Goal: Task Accomplishment & Management: Complete application form

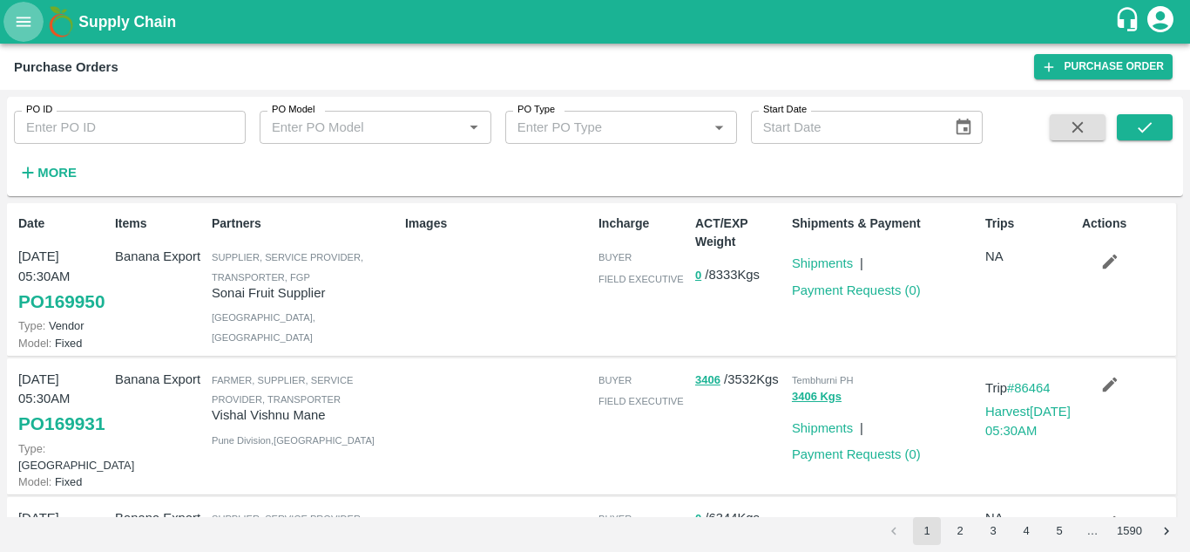
click at [21, 30] on icon "open drawer" at bounding box center [23, 21] width 19 height 19
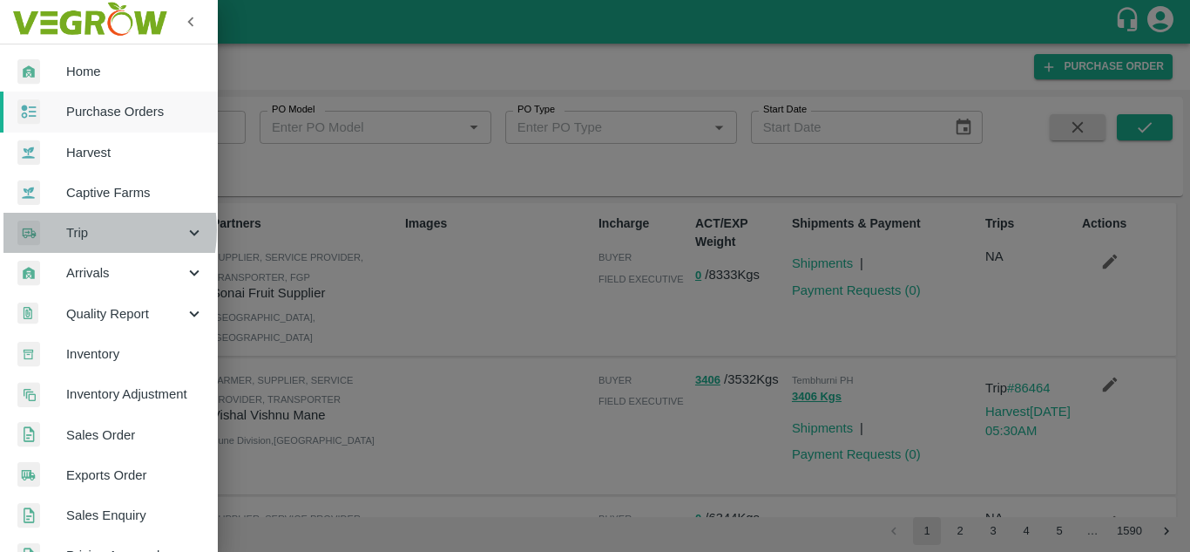
click at [78, 230] on span "Trip" at bounding box center [125, 232] width 118 height 19
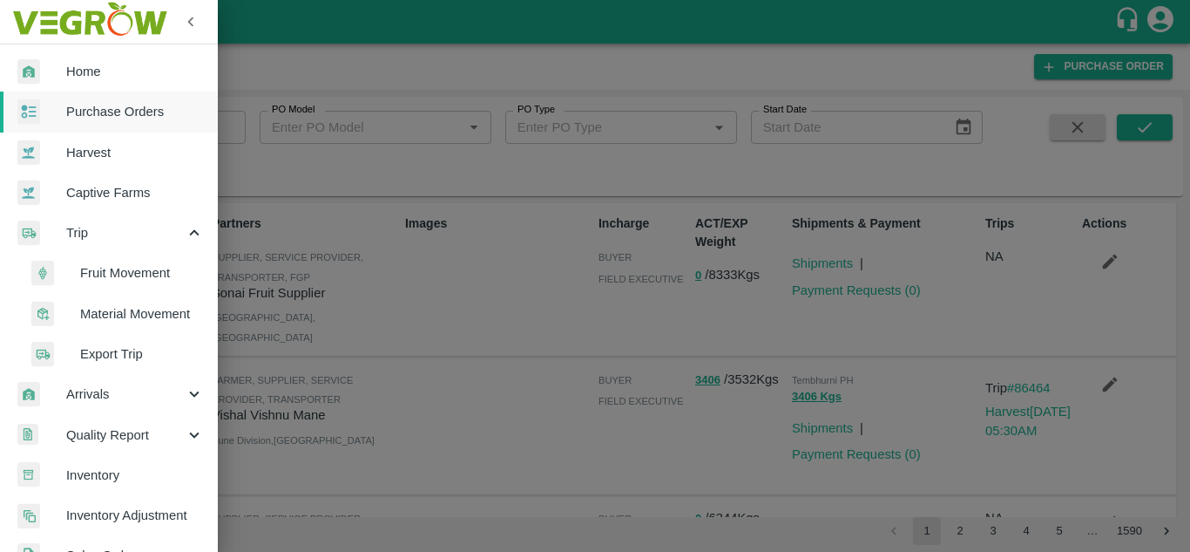
click at [131, 274] on span "Fruit Movement" at bounding box center [142, 272] width 124 height 19
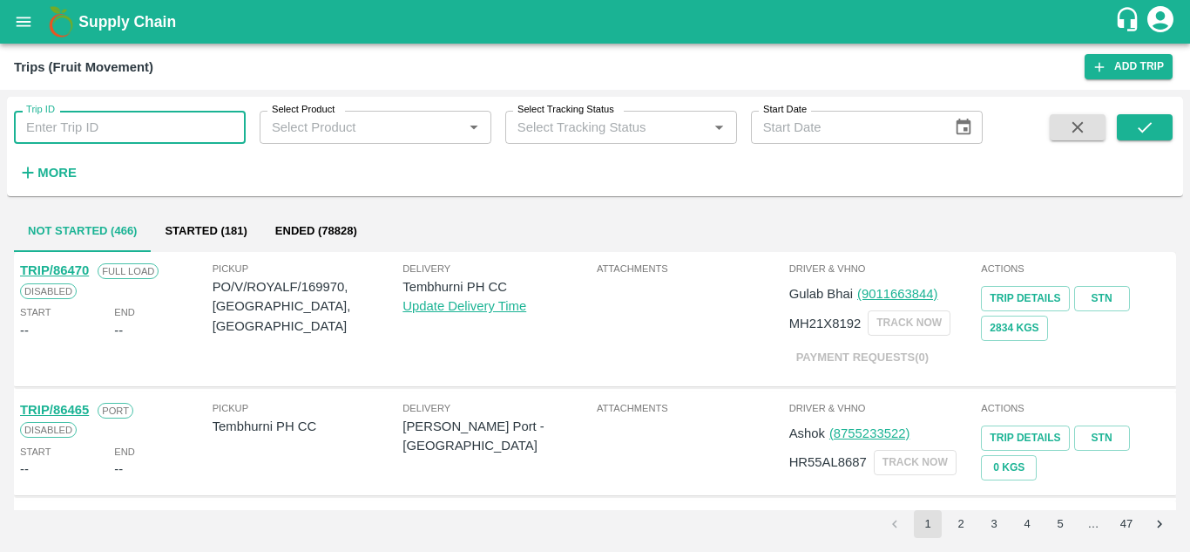
click at [159, 118] on input "Trip ID" at bounding box center [130, 127] width 232 height 33
type input "86080"
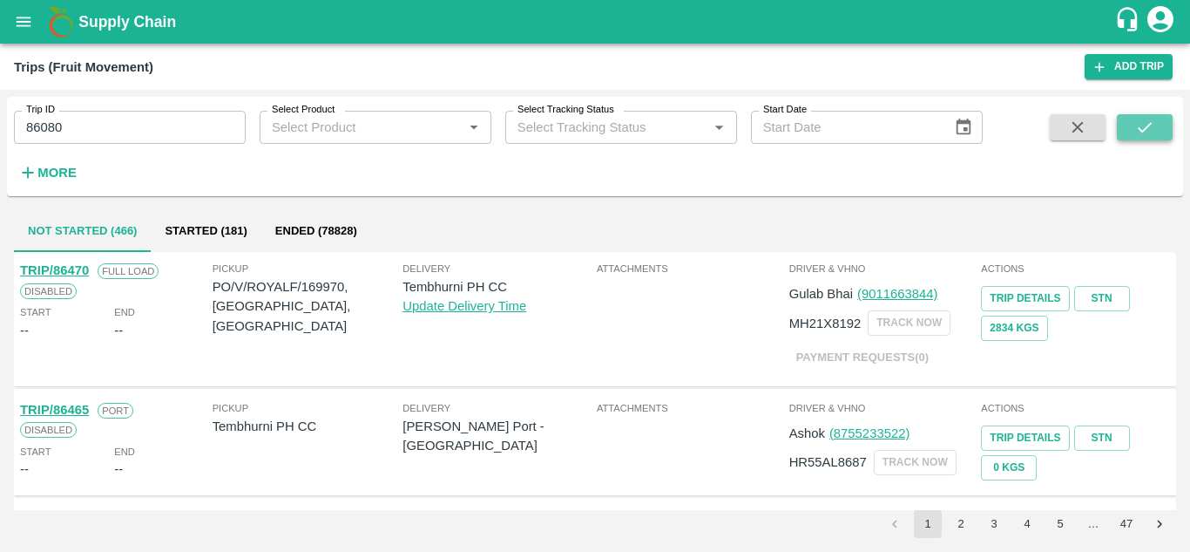
click at [1146, 124] on icon "submit" at bounding box center [1144, 127] width 19 height 19
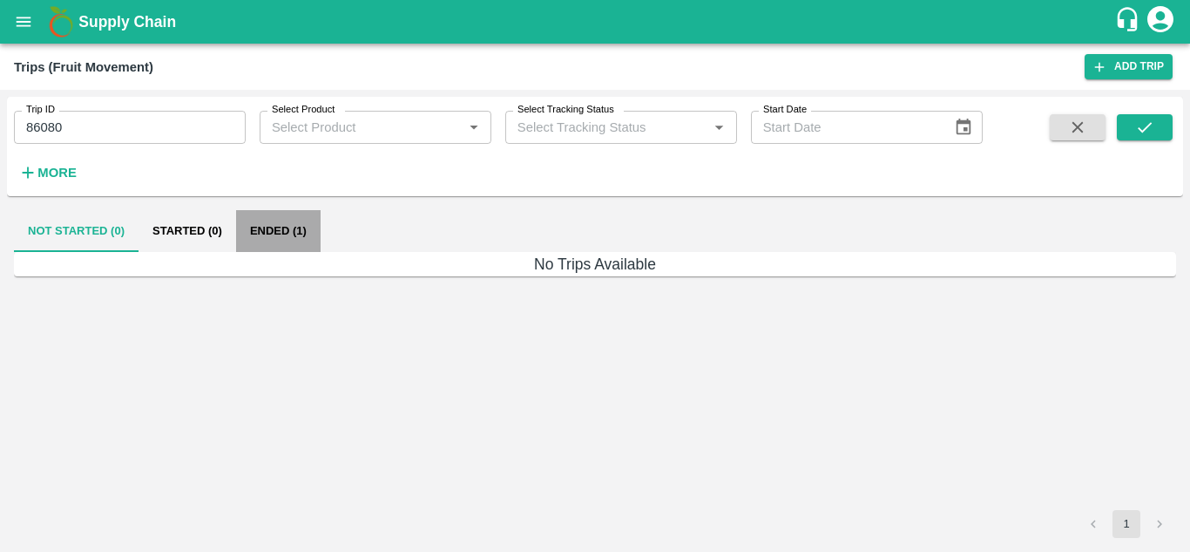
click at [260, 230] on button "Ended (1)" at bounding box center [278, 231] width 85 height 42
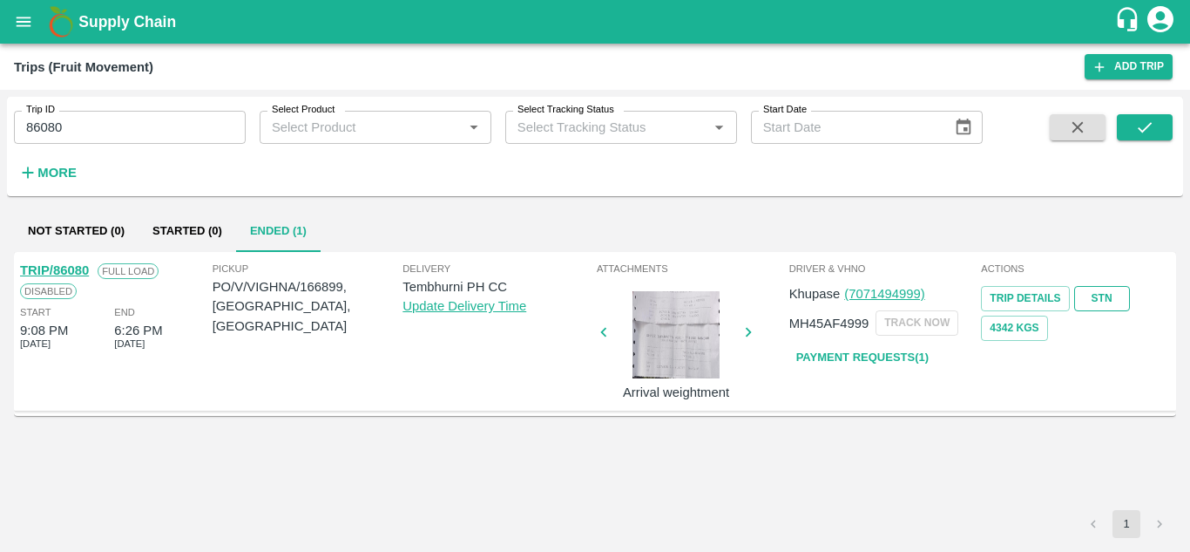
click at [1097, 293] on link "STN" at bounding box center [1102, 298] width 56 height 25
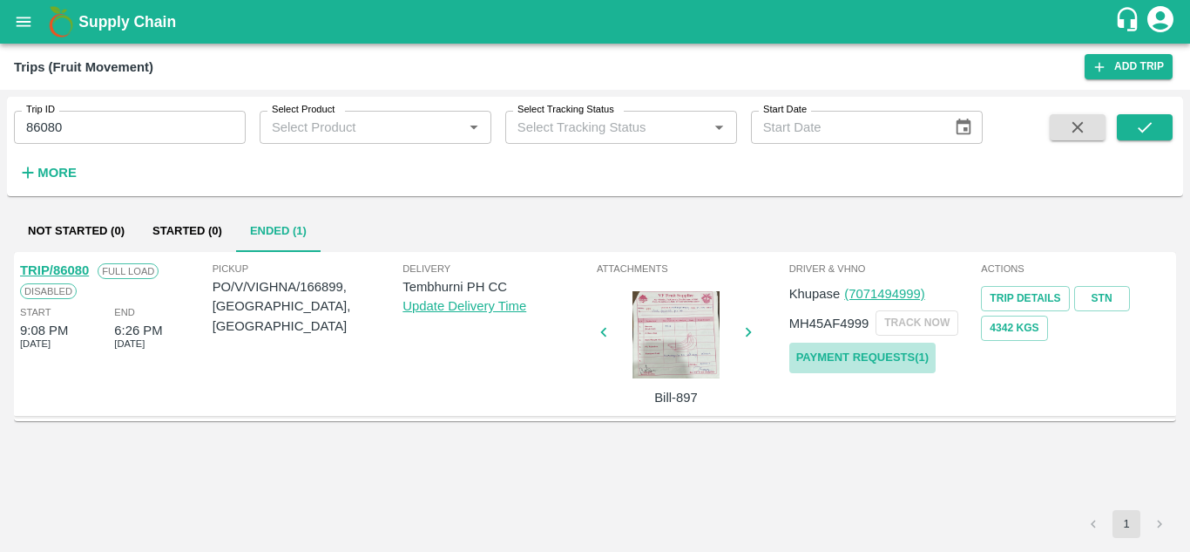
click at [876, 352] on link "Payment Requests( 1 )" at bounding box center [862, 357] width 146 height 30
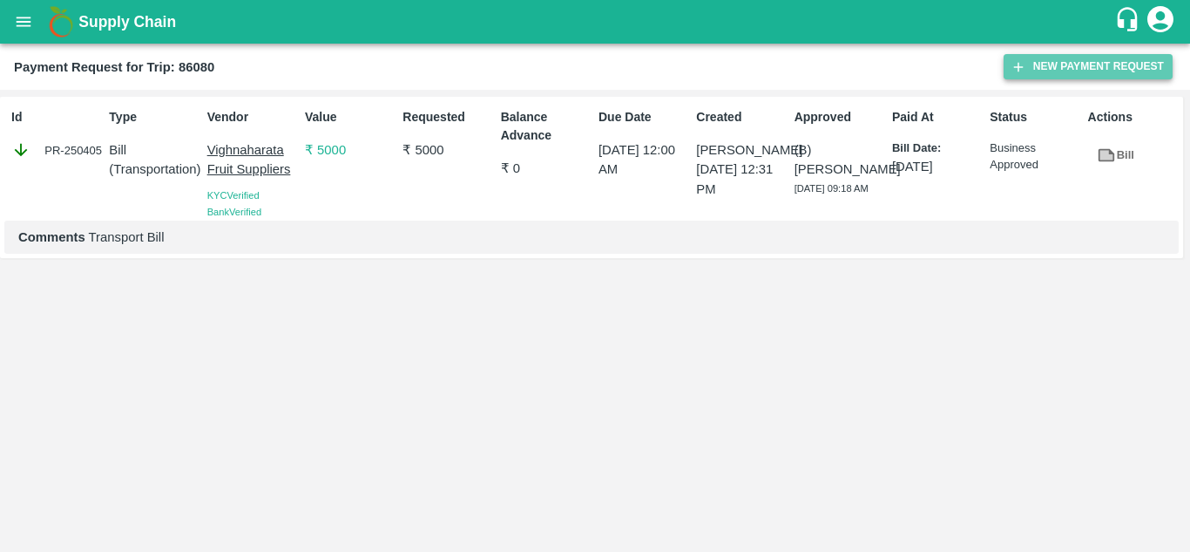
click at [1054, 73] on button "New Payment Request" at bounding box center [1088, 66] width 169 height 25
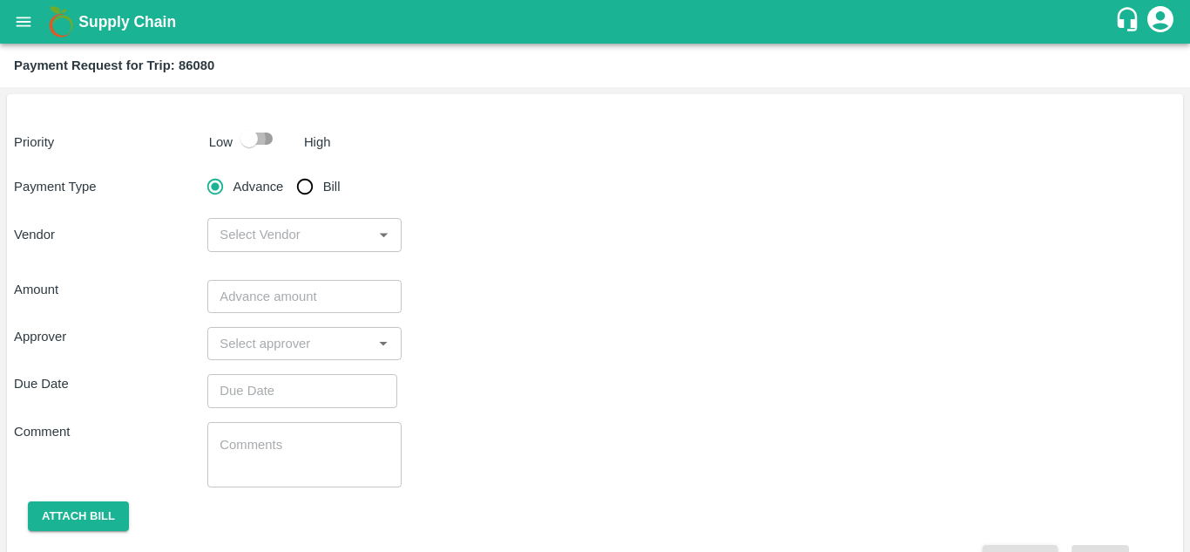
click at [267, 139] on input "checkbox" at bounding box center [249, 138] width 99 height 33
checkbox input "true"
click at [308, 195] on input "Bill" at bounding box center [305, 186] width 35 height 35
radio input "true"
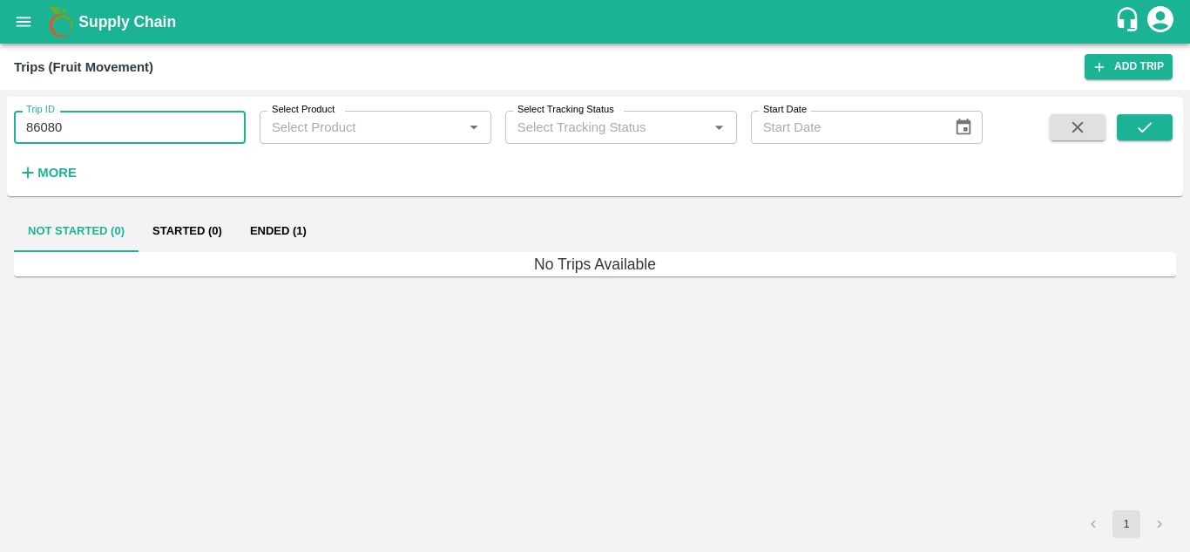
click at [102, 140] on input "86080" at bounding box center [130, 127] width 232 height 33
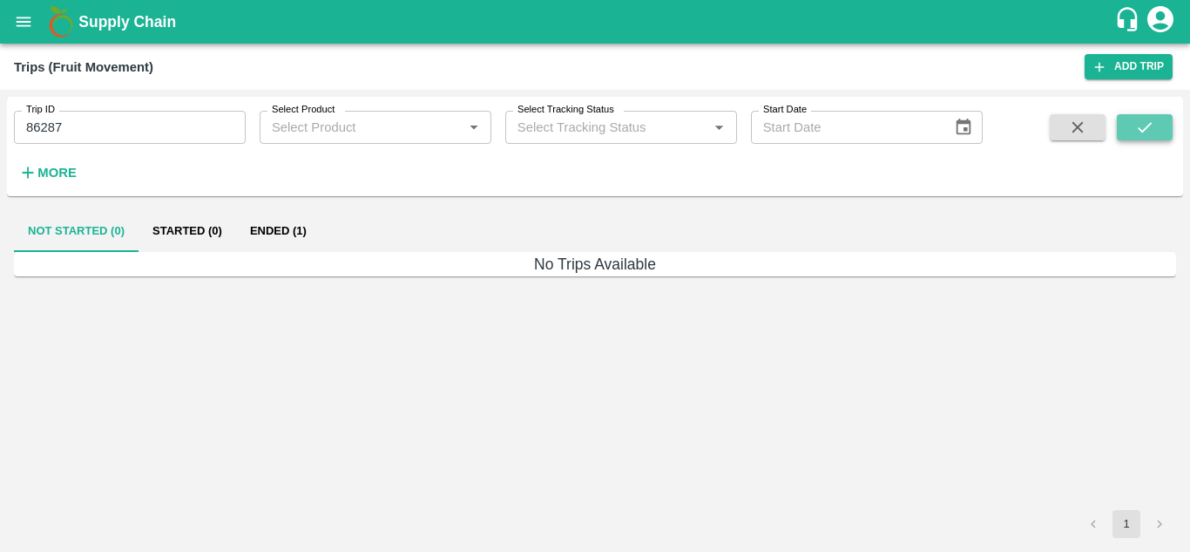
click at [1160, 137] on button "submit" at bounding box center [1145, 127] width 56 height 26
click at [281, 235] on button "Ended (1)" at bounding box center [278, 231] width 85 height 42
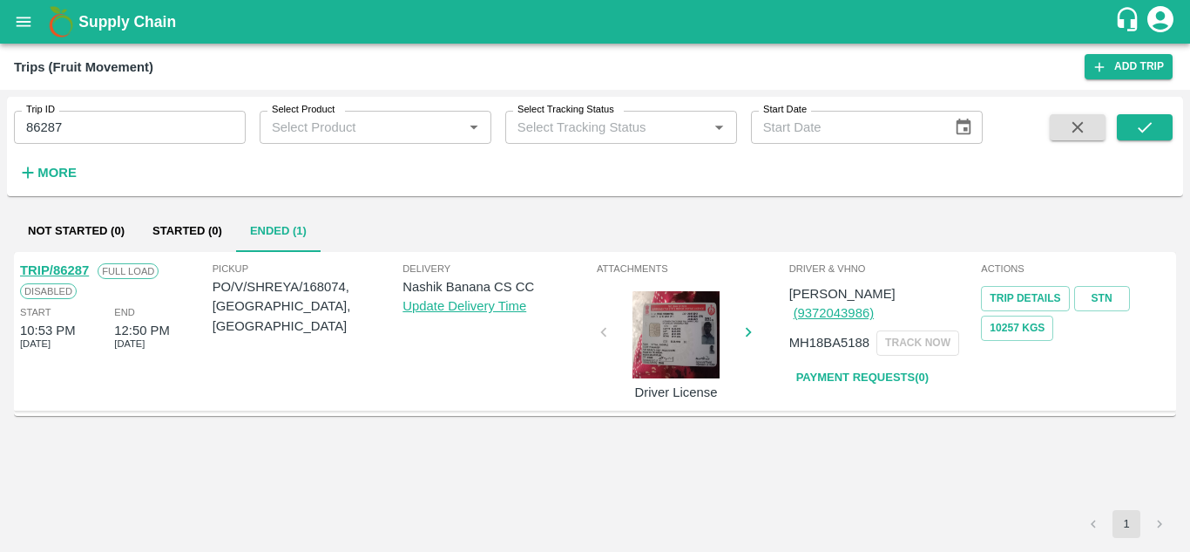
click at [863, 362] on link "Payment Requests( 0 )" at bounding box center [862, 377] width 146 height 30
drag, startPoint x: 118, startPoint y: 106, endPoint x: 105, endPoint y: 136, distance: 32.7
click at [105, 136] on div "Trip ID 86287 Trip ID" at bounding box center [123, 120] width 246 height 47
click at [105, 136] on input "86287" at bounding box center [130, 127] width 232 height 33
click at [1148, 125] on icon "submit" at bounding box center [1144, 127] width 19 height 19
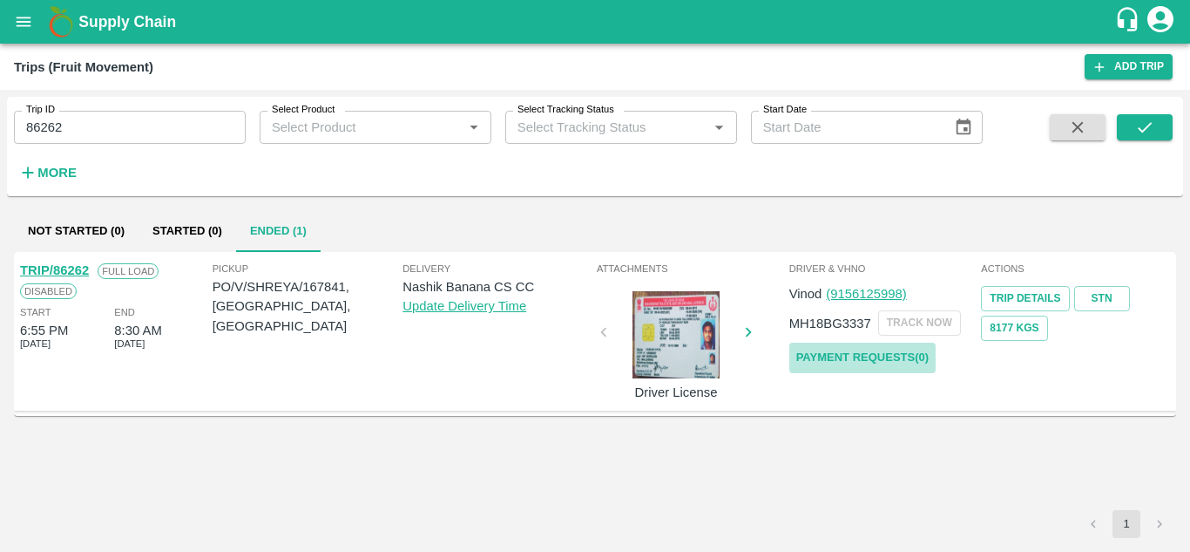
click at [865, 356] on link "Payment Requests( 0 )" at bounding box center [862, 357] width 146 height 30
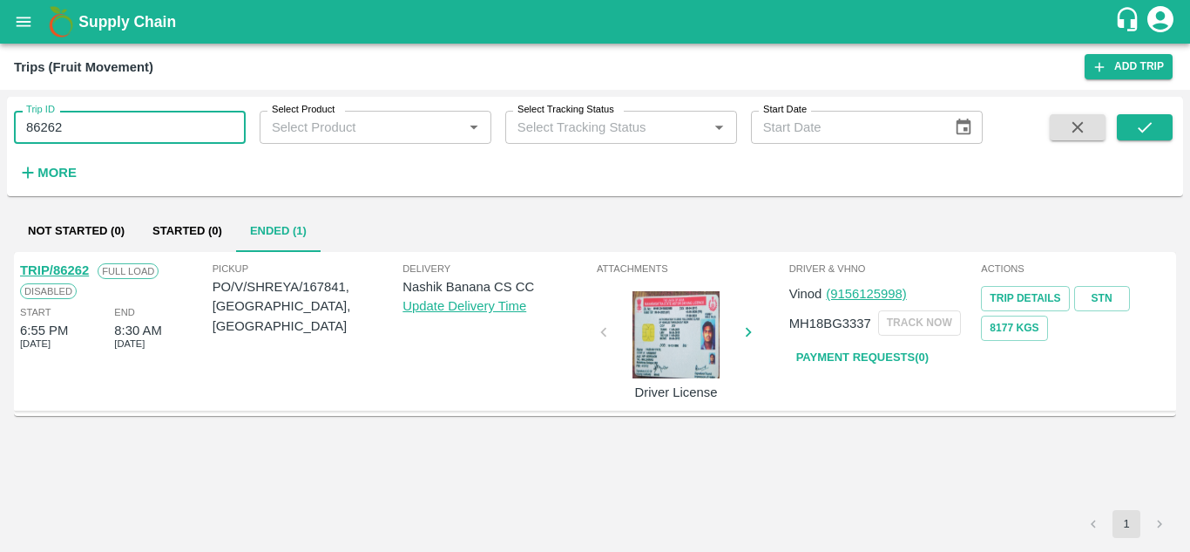
click at [84, 125] on input "86262" at bounding box center [130, 127] width 232 height 33
type input "86271"
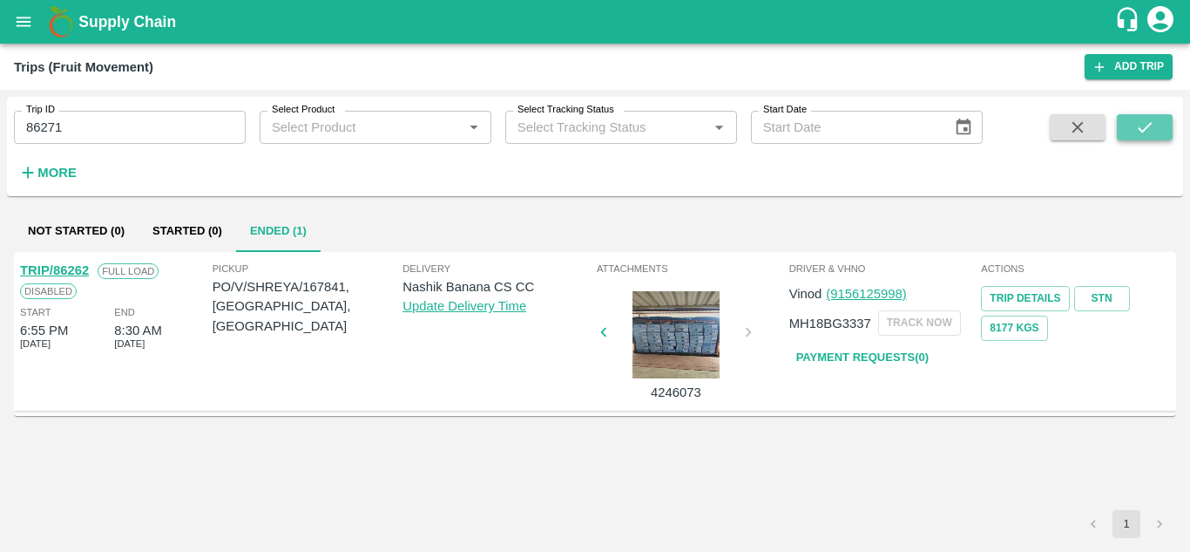
click at [1146, 131] on icon "submit" at bounding box center [1144, 127] width 19 height 19
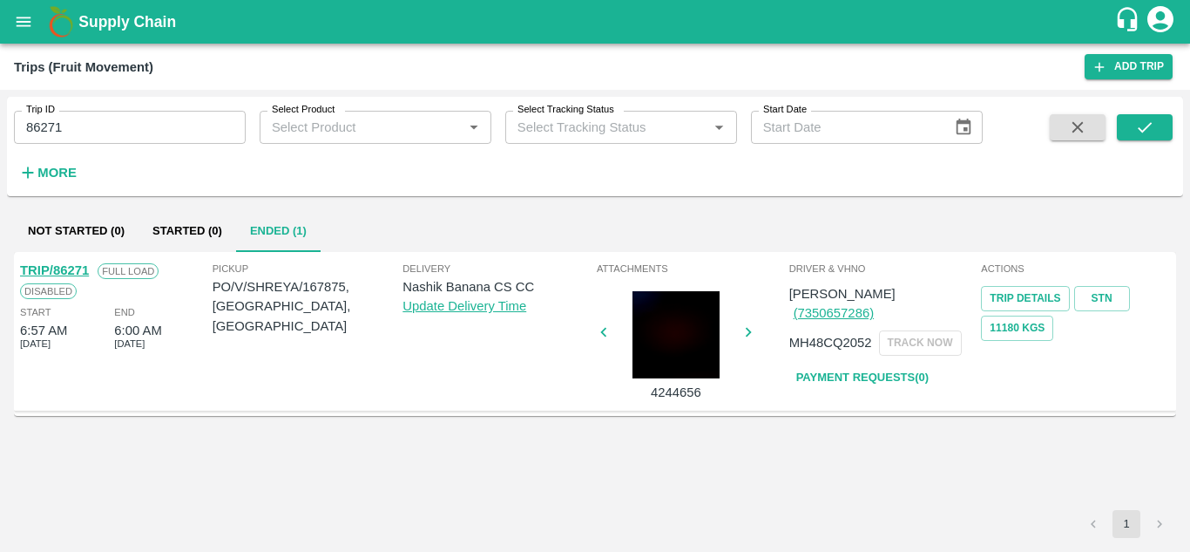
click at [876, 362] on link "Payment Requests( 0 )" at bounding box center [862, 377] width 146 height 30
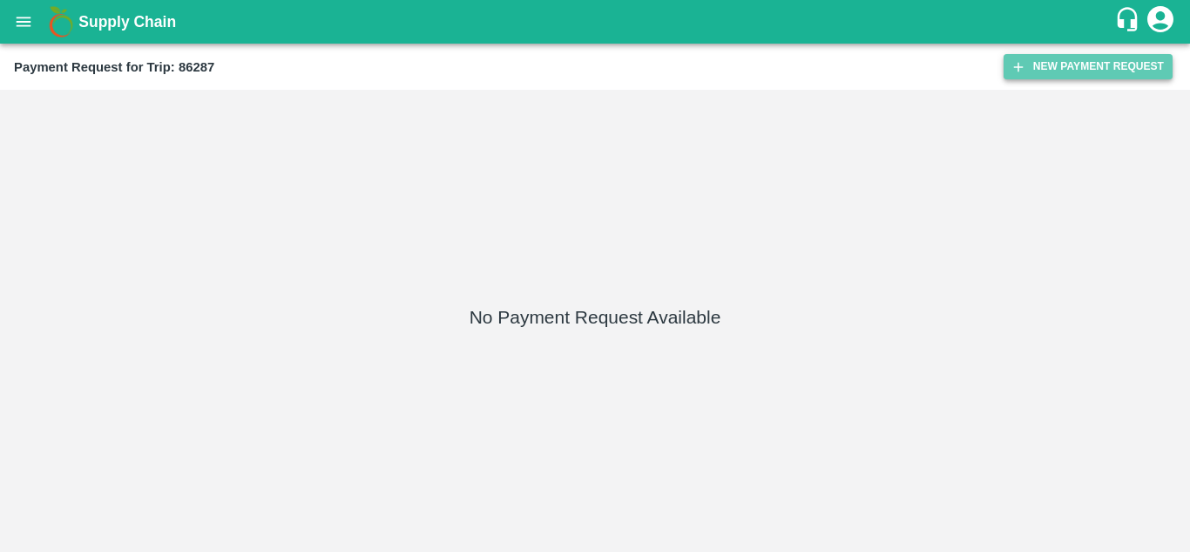
click at [1080, 75] on button "New Payment Request" at bounding box center [1088, 66] width 169 height 25
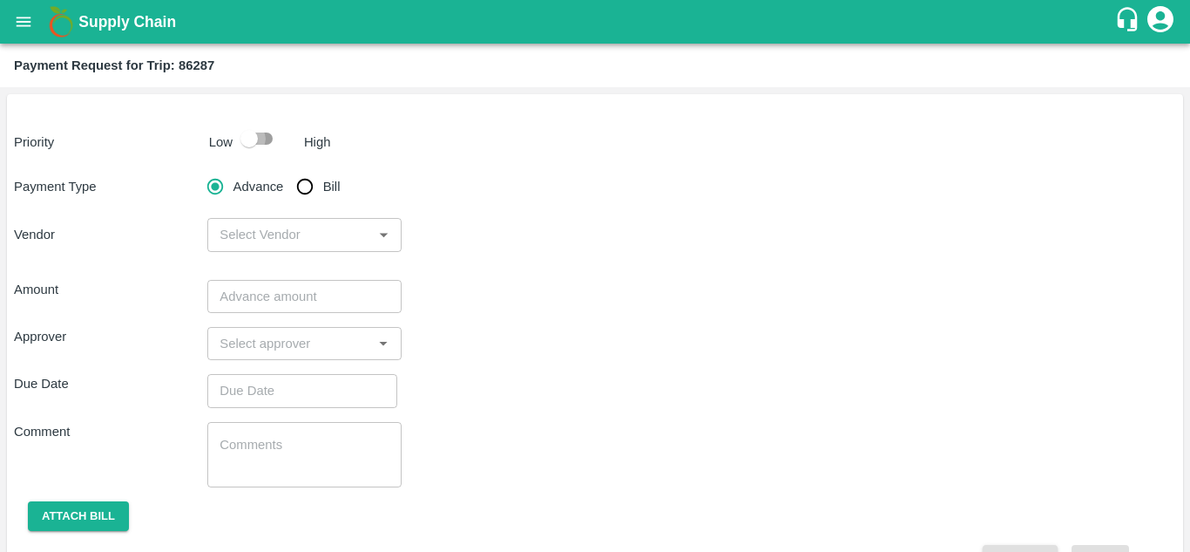
click at [260, 140] on input "checkbox" at bounding box center [249, 138] width 99 height 33
checkbox input "true"
click at [304, 181] on input "Bill" at bounding box center [305, 186] width 35 height 35
radio input "true"
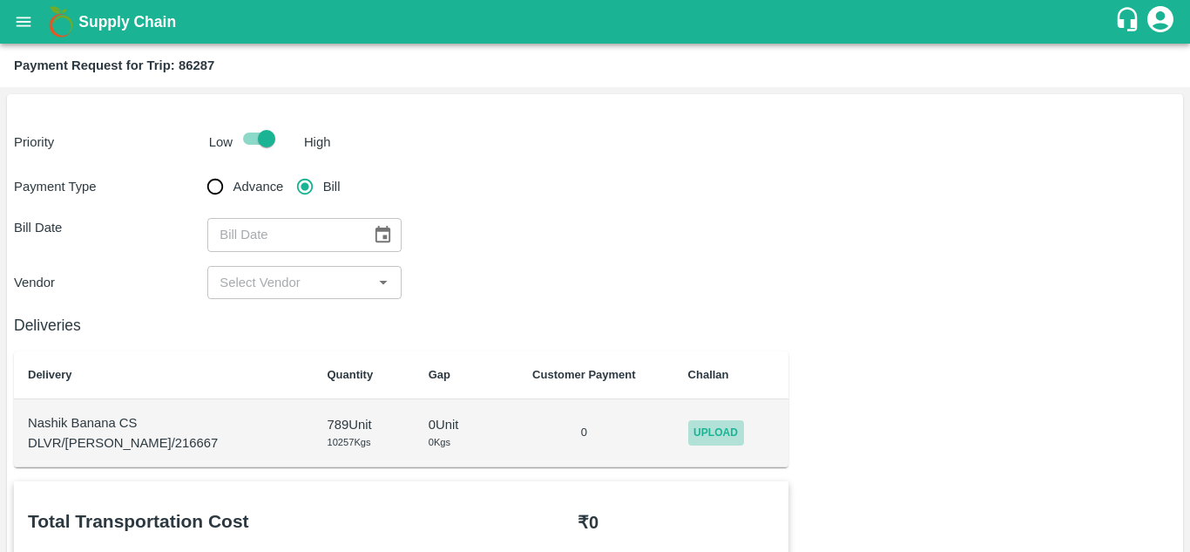
click at [719, 435] on span "Upload" at bounding box center [716, 432] width 56 height 25
click at [0, 0] on input "Upload" at bounding box center [0, 0] width 0 height 0
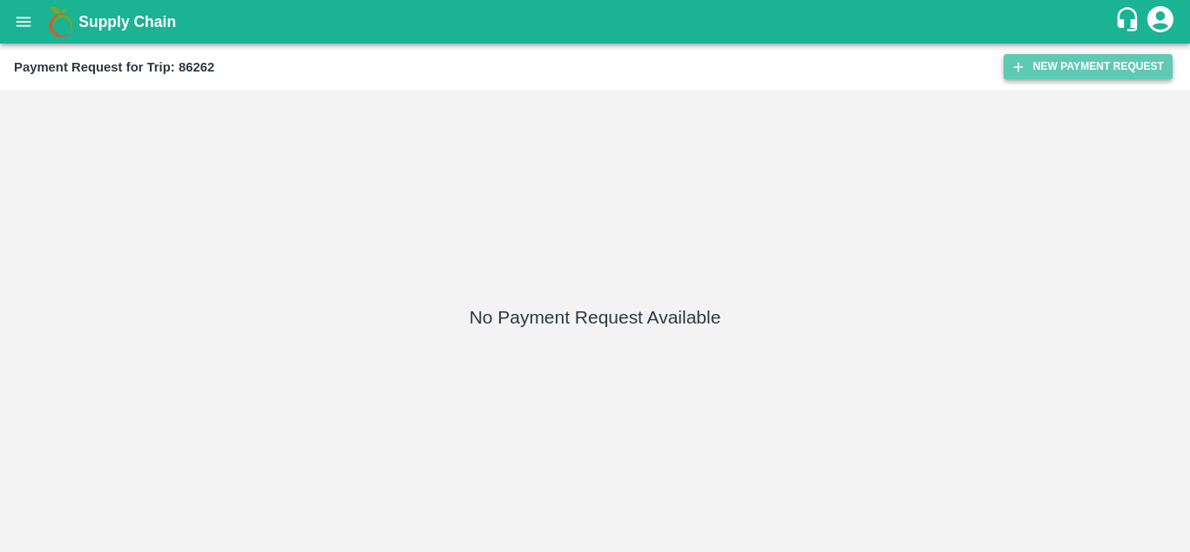
click at [1094, 73] on button "New Payment Request" at bounding box center [1088, 66] width 169 height 25
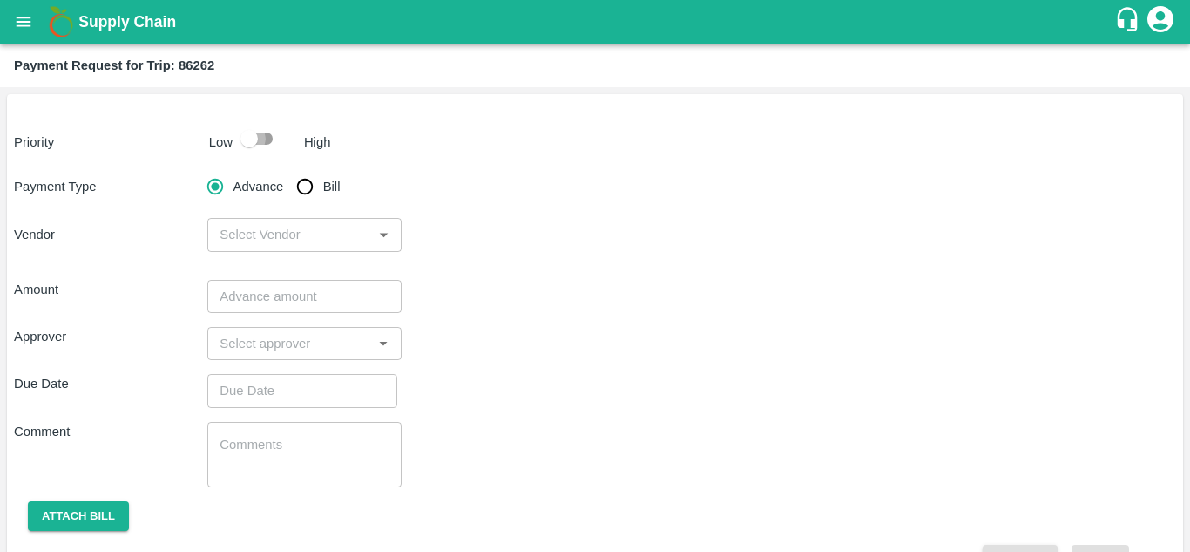
click at [262, 139] on input "checkbox" at bounding box center [249, 138] width 99 height 33
checkbox input "true"
click at [306, 187] on input "Bill" at bounding box center [305, 186] width 35 height 35
radio input "true"
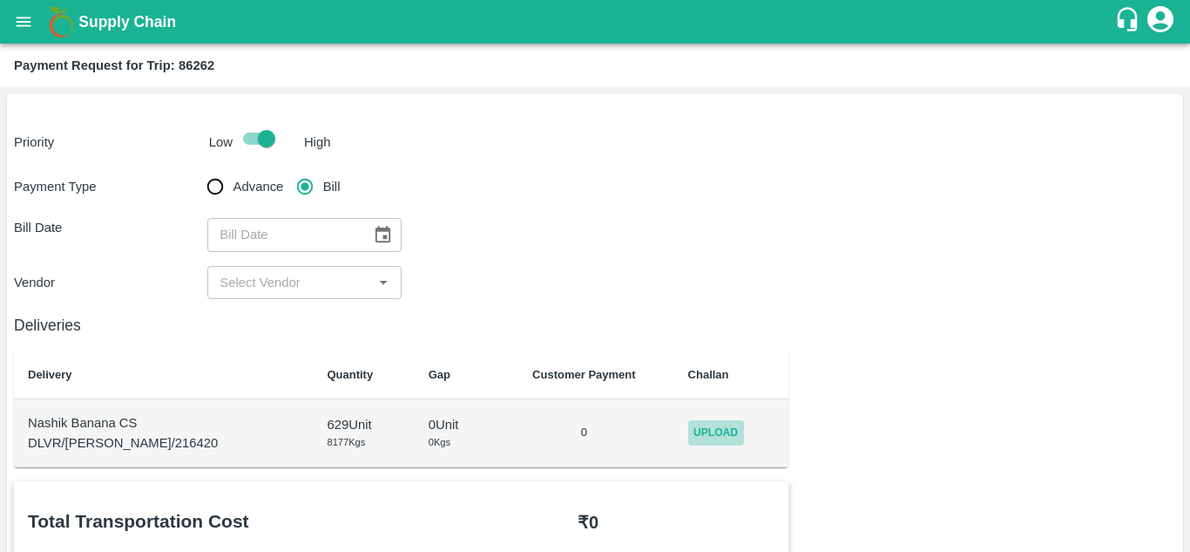
click at [707, 423] on span "Upload" at bounding box center [716, 432] width 56 height 25
click at [0, 0] on input "Upload" at bounding box center [0, 0] width 0 height 0
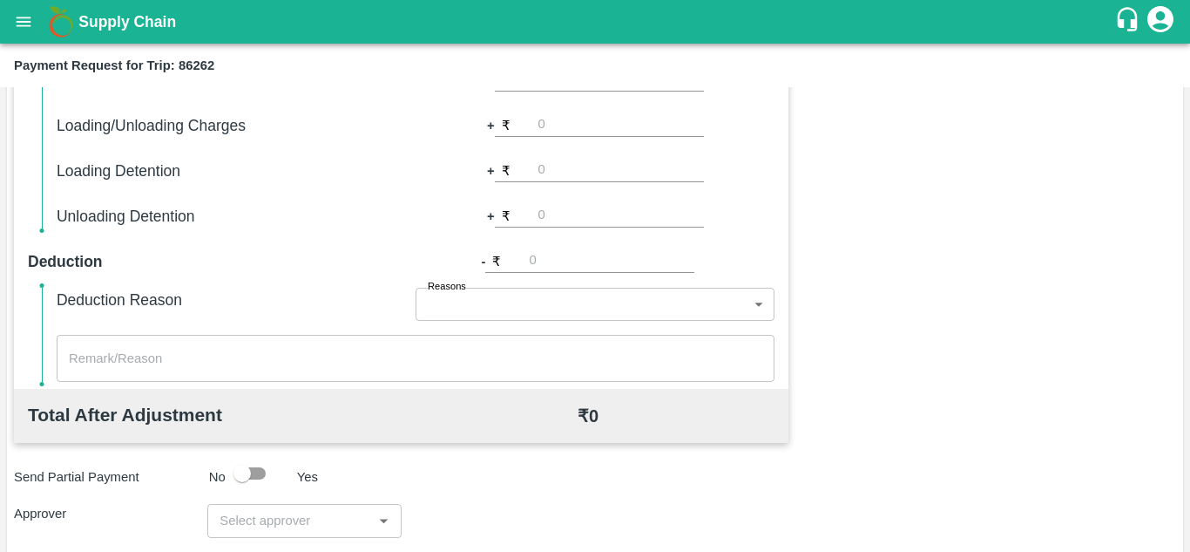
scroll to position [586, 0]
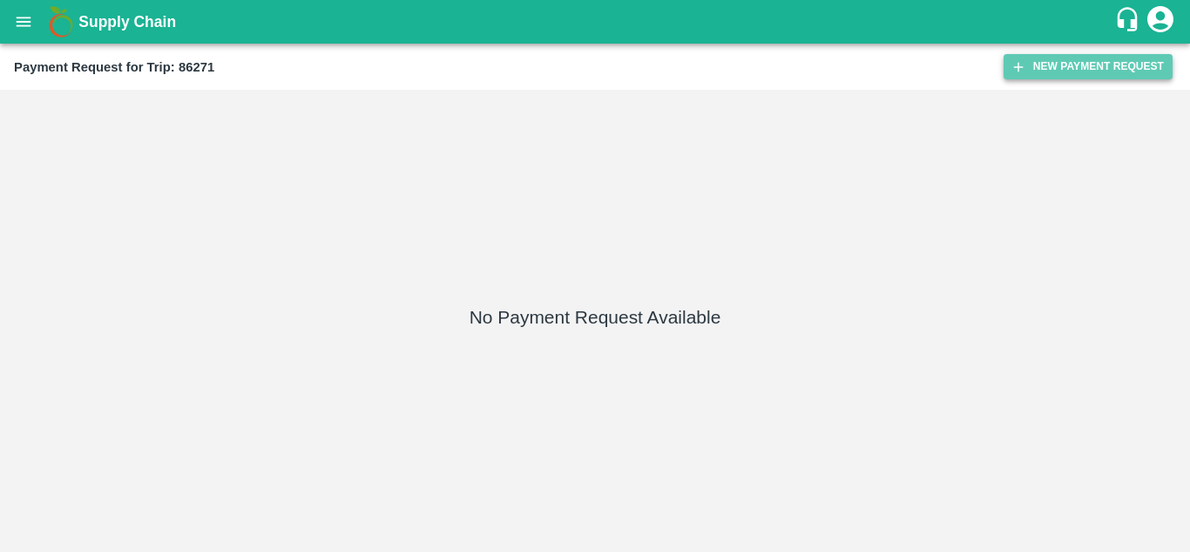
click at [1046, 64] on button "New Payment Request" at bounding box center [1088, 66] width 169 height 25
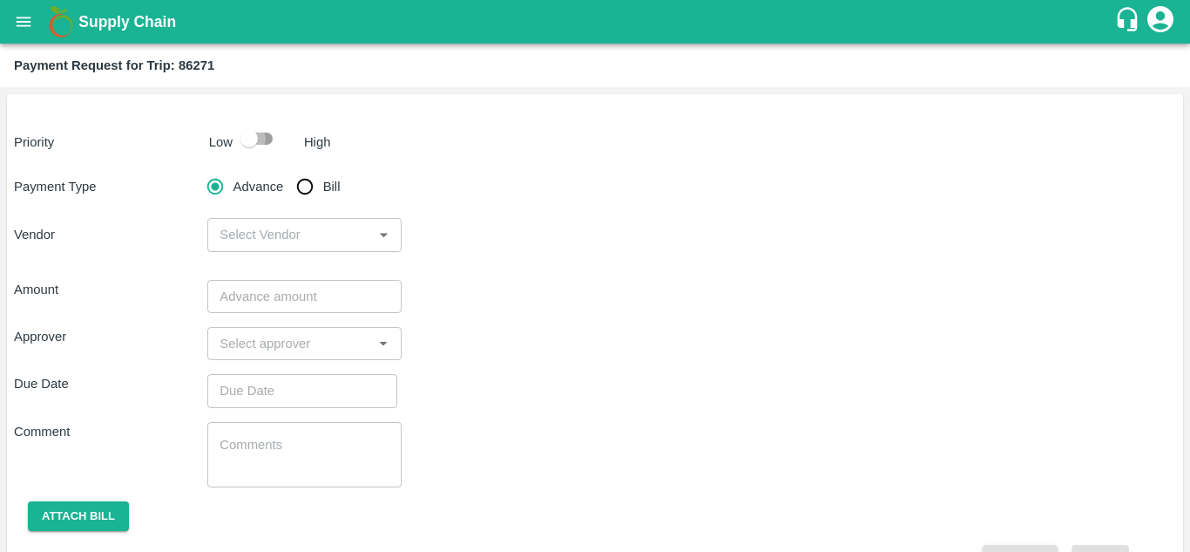
click at [267, 135] on input "checkbox" at bounding box center [249, 138] width 99 height 33
checkbox input "true"
click at [305, 196] on input "Bill" at bounding box center [305, 186] width 35 height 35
radio input "true"
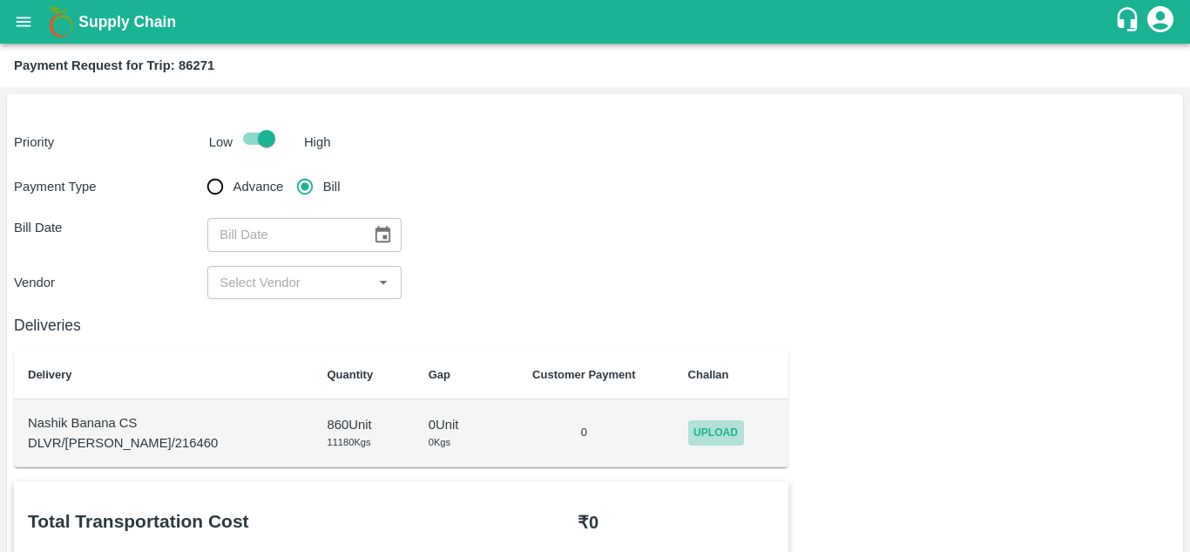
click at [705, 435] on span "Upload" at bounding box center [716, 432] width 56 height 25
click at [0, 0] on input "Upload" at bounding box center [0, 0] width 0 height 0
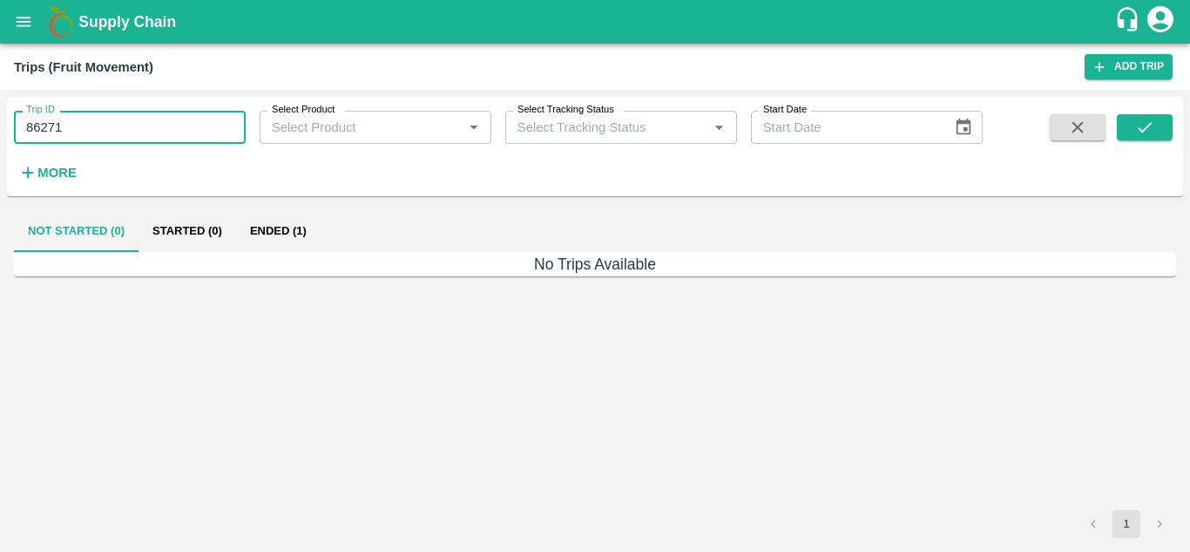
click at [77, 136] on input "86271" at bounding box center [130, 127] width 232 height 33
click at [1137, 132] on icon "submit" at bounding box center [1144, 127] width 19 height 19
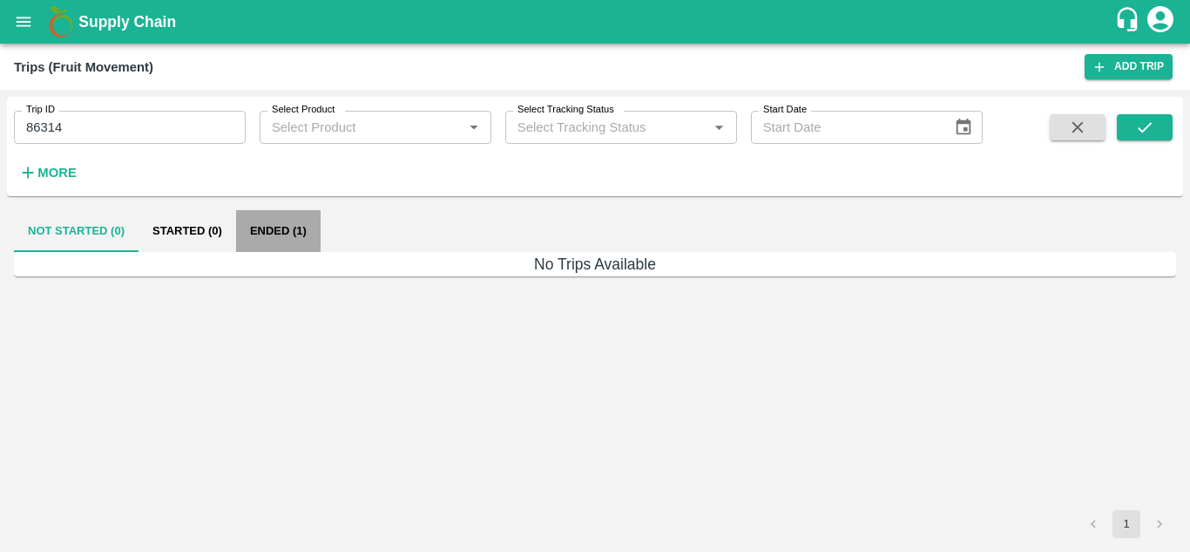
click at [281, 224] on button "Ended (1)" at bounding box center [278, 231] width 85 height 42
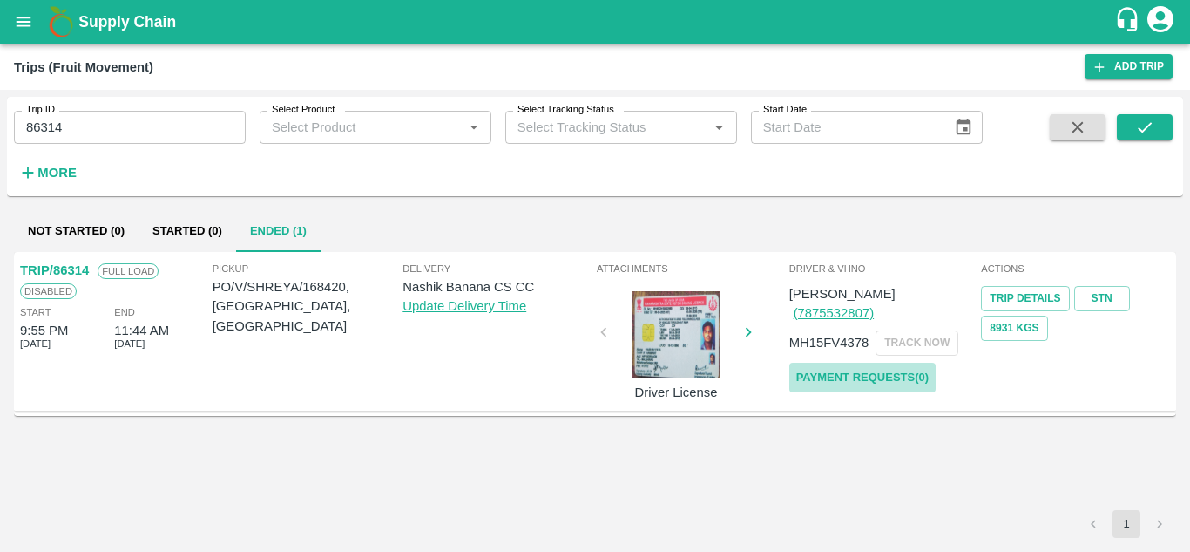
click at [857, 366] on link "Payment Requests( 0 )" at bounding box center [862, 377] width 146 height 30
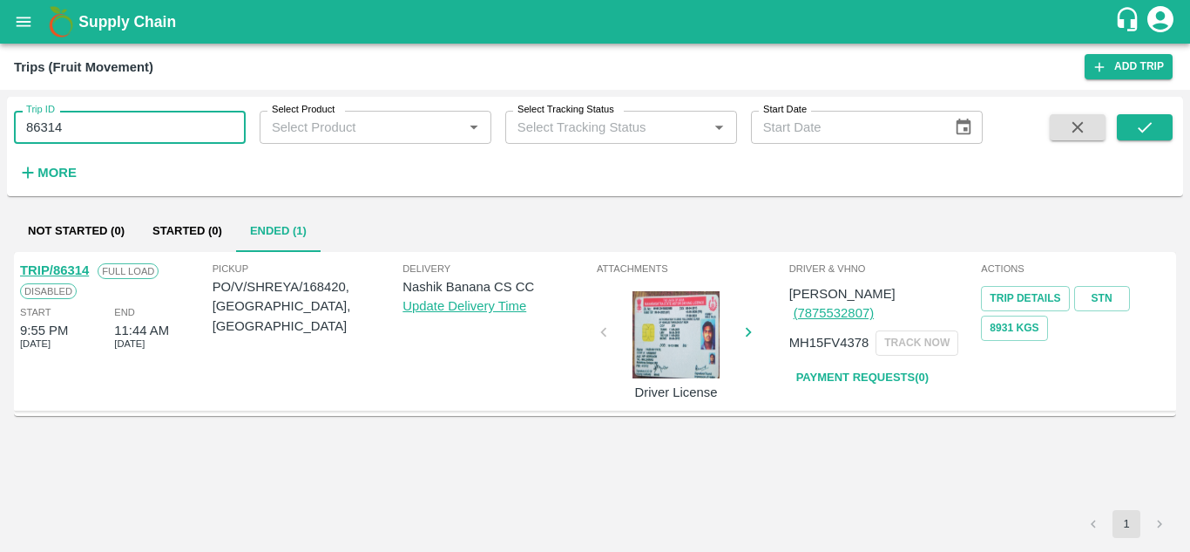
click at [91, 125] on input "86314" at bounding box center [130, 127] width 232 height 33
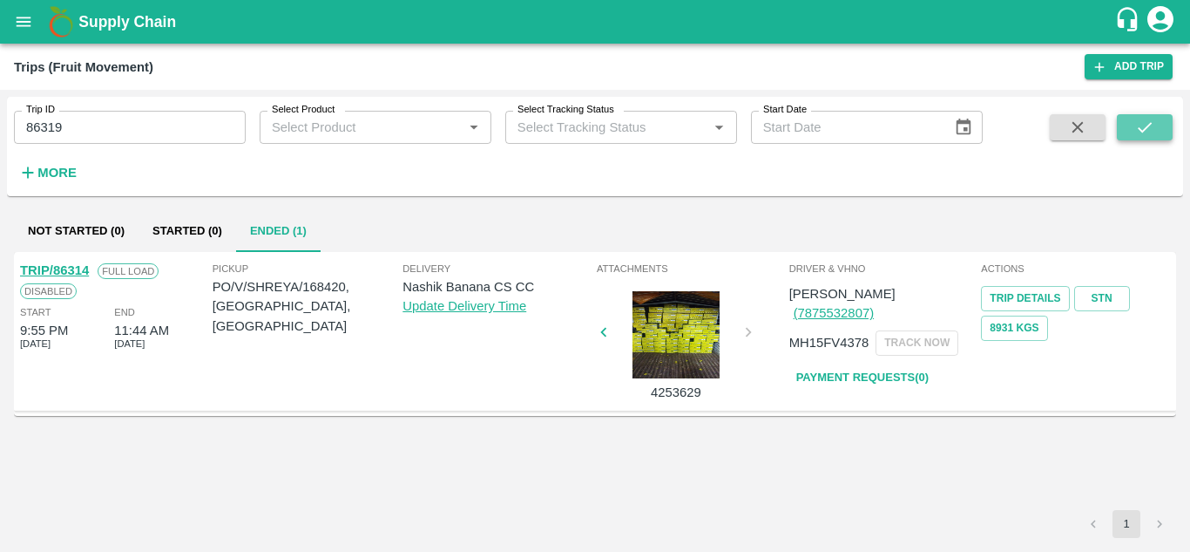
click at [1162, 130] on button "submit" at bounding box center [1145, 127] width 56 height 26
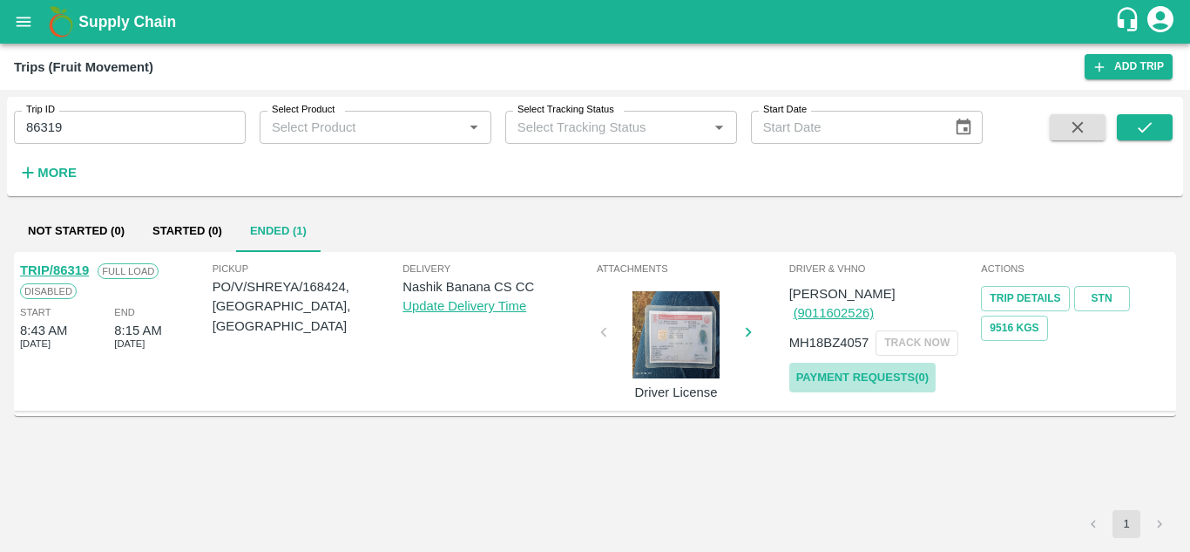
click at [884, 362] on link "Payment Requests( 0 )" at bounding box center [862, 377] width 146 height 30
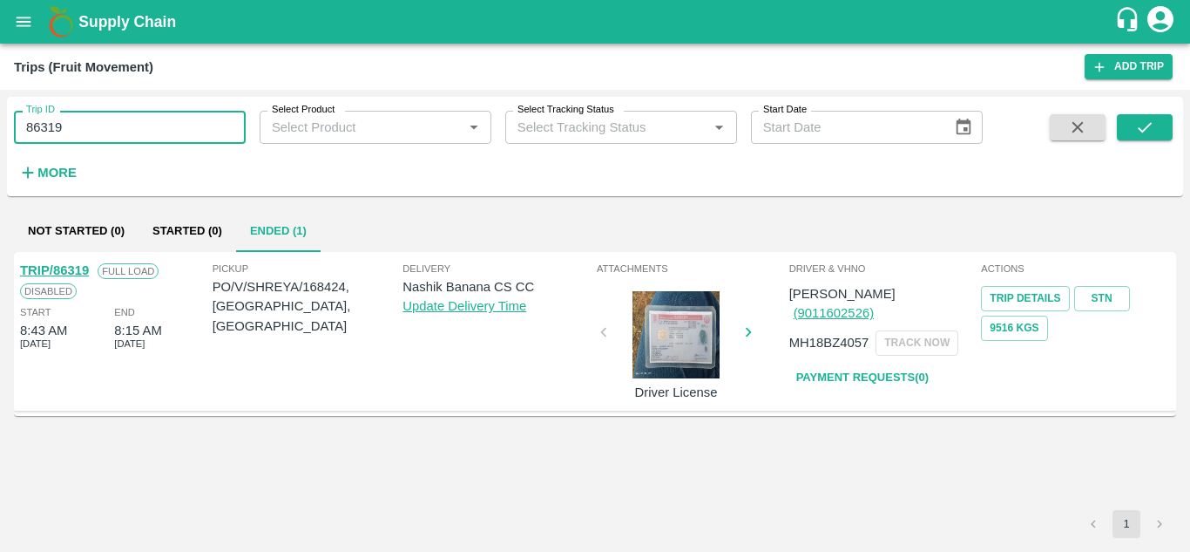
click at [110, 125] on input "86319" at bounding box center [130, 127] width 232 height 33
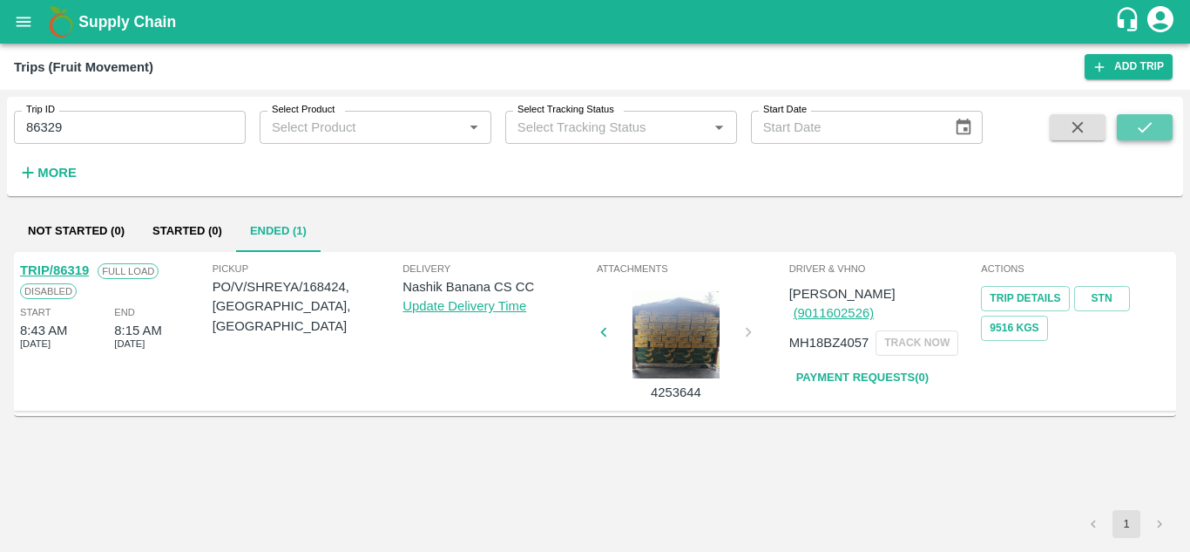
click at [1146, 125] on icon "submit" at bounding box center [1144, 127] width 19 height 19
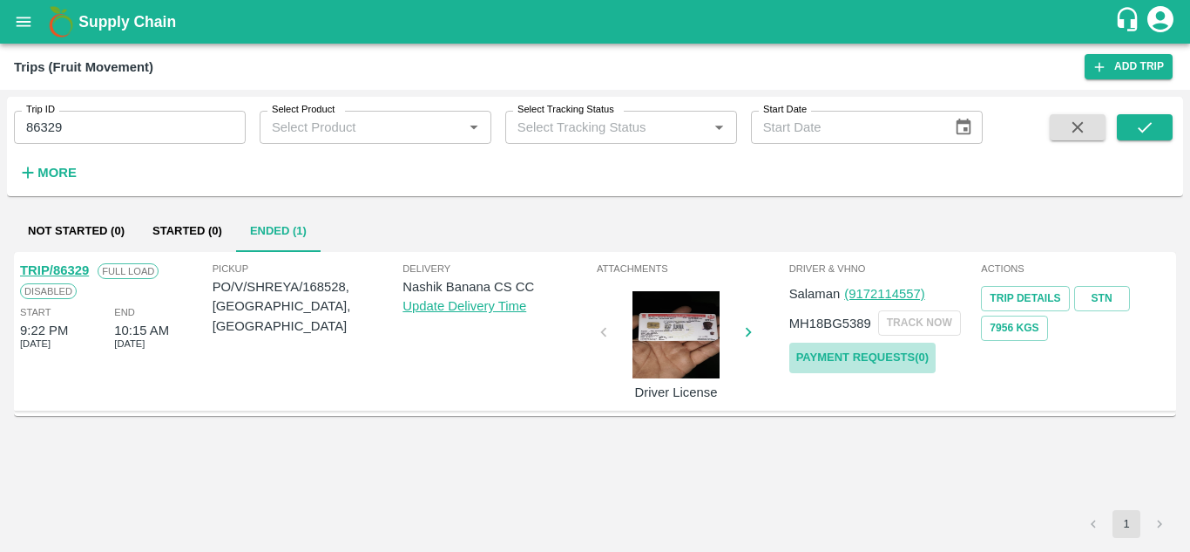
click at [894, 350] on link "Payment Requests( 0 )" at bounding box center [862, 357] width 146 height 30
click at [96, 133] on input "86329" at bounding box center [130, 127] width 232 height 33
click at [1154, 119] on icon "submit" at bounding box center [1144, 127] width 19 height 19
click at [857, 351] on link "Payment Requests( 0 )" at bounding box center [862, 357] width 146 height 30
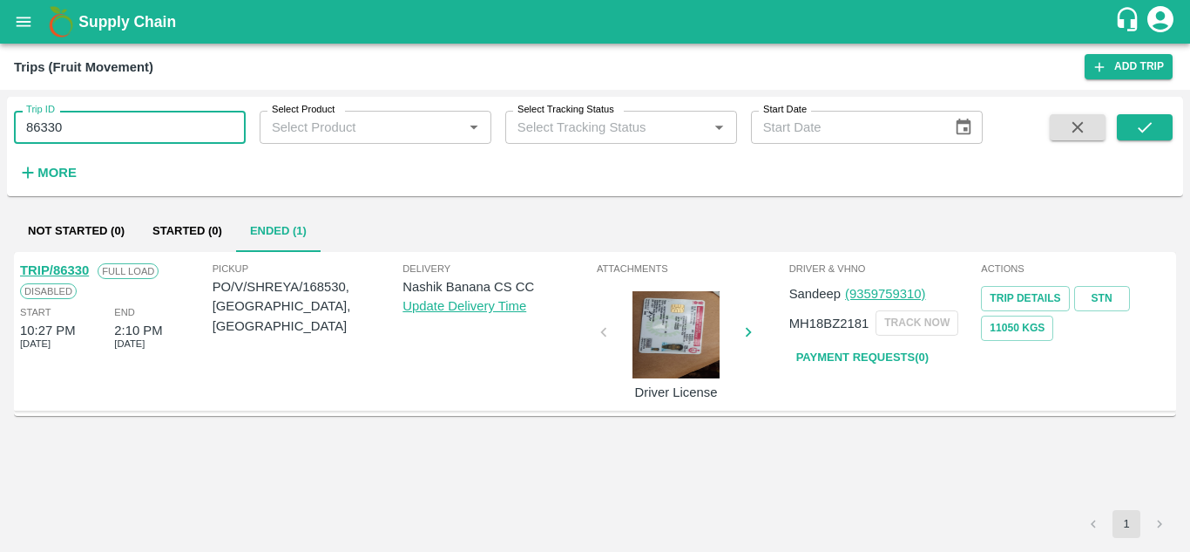
click at [94, 127] on input "86330" at bounding box center [130, 127] width 232 height 33
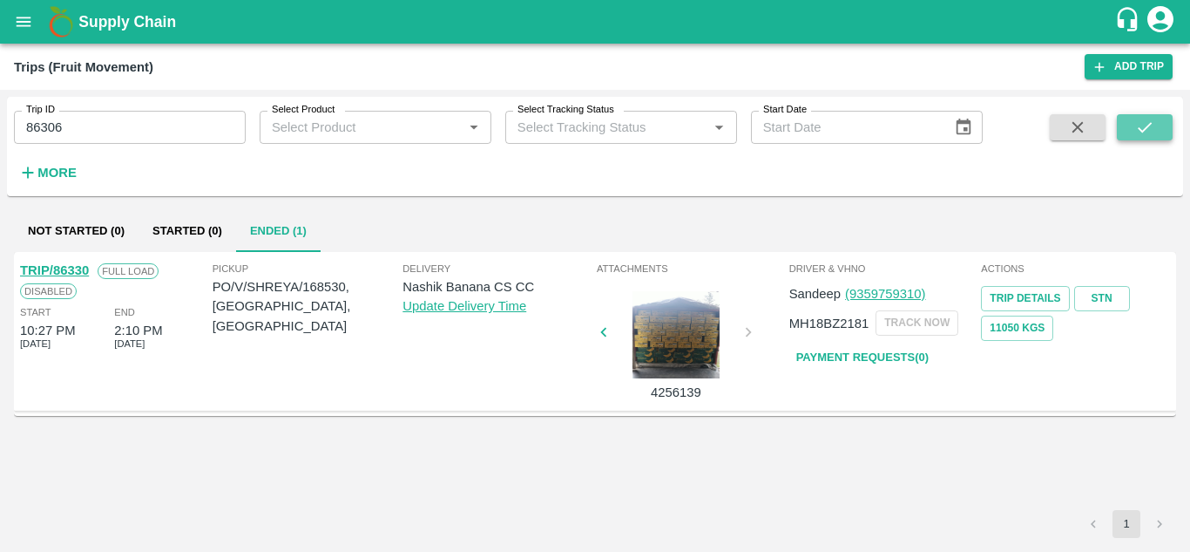
click at [1159, 131] on button "submit" at bounding box center [1145, 127] width 56 height 26
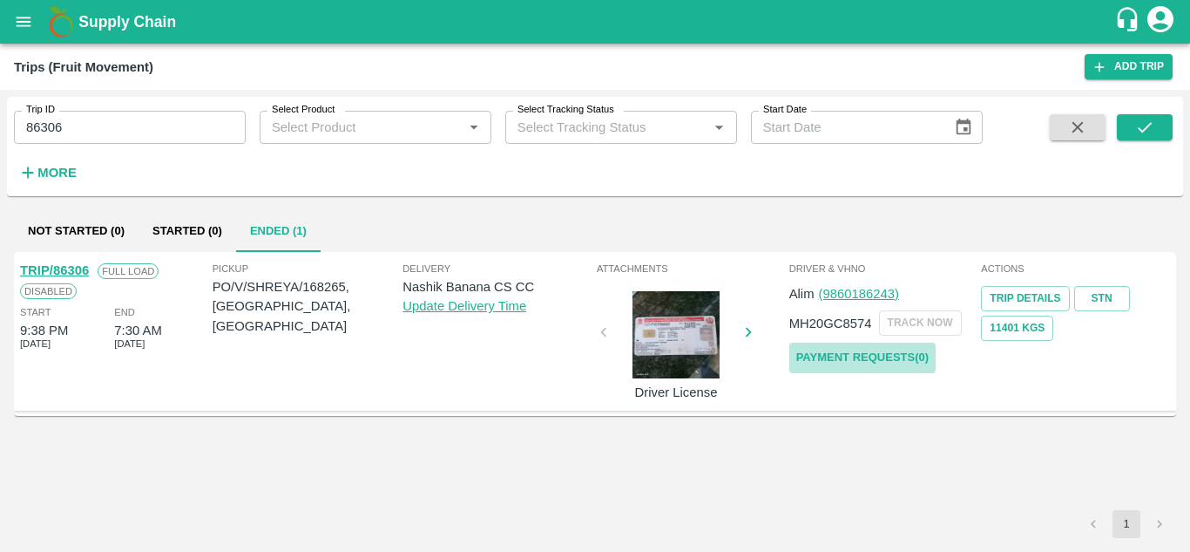
click at [904, 349] on link "Payment Requests( 0 )" at bounding box center [862, 357] width 146 height 30
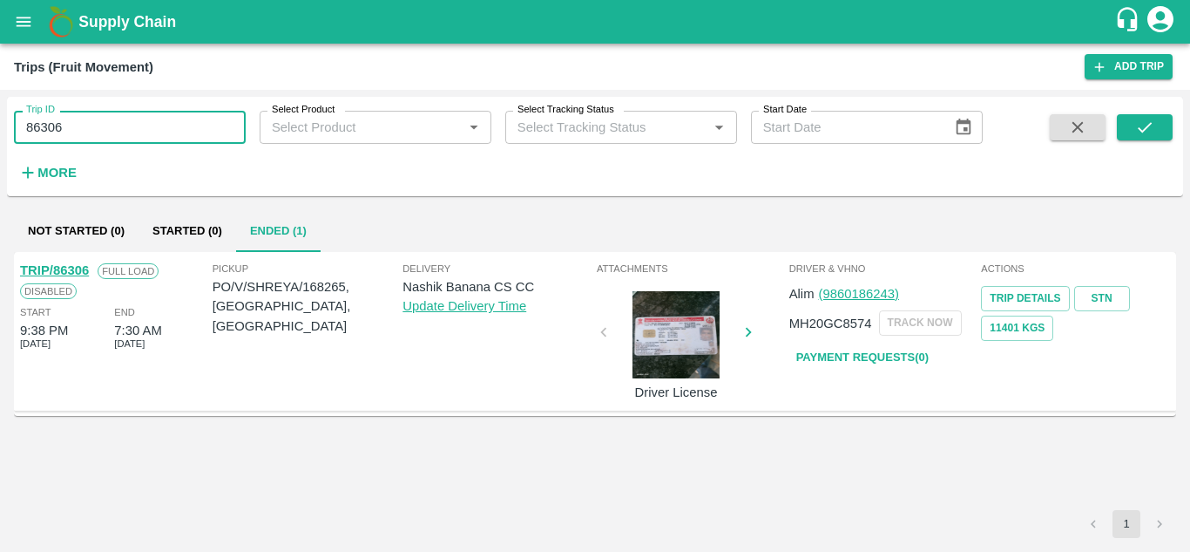
click at [83, 127] on input "86306" at bounding box center [130, 127] width 232 height 33
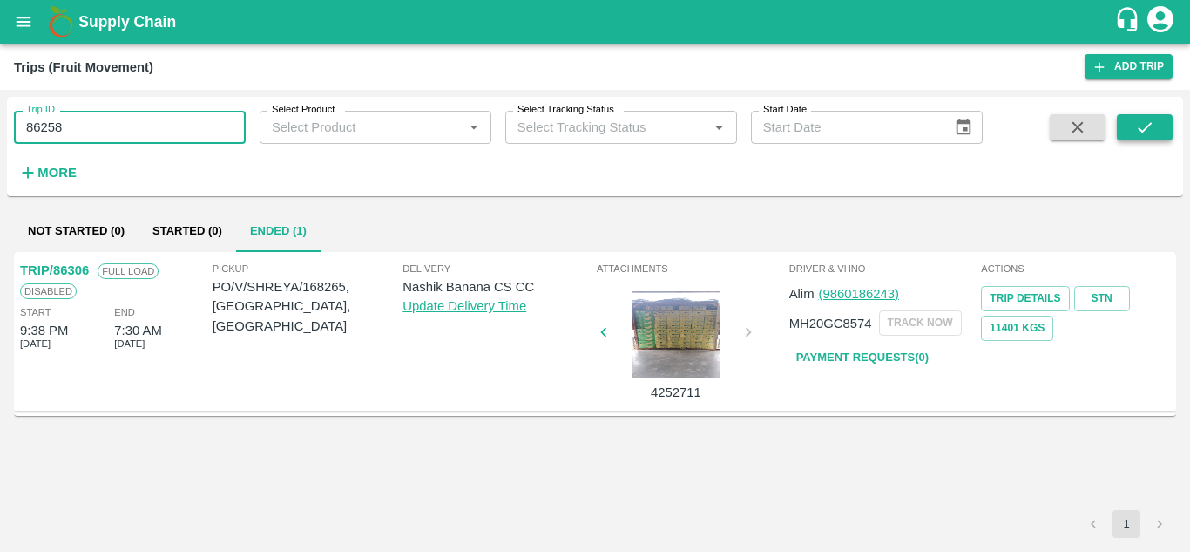
type input "86258"
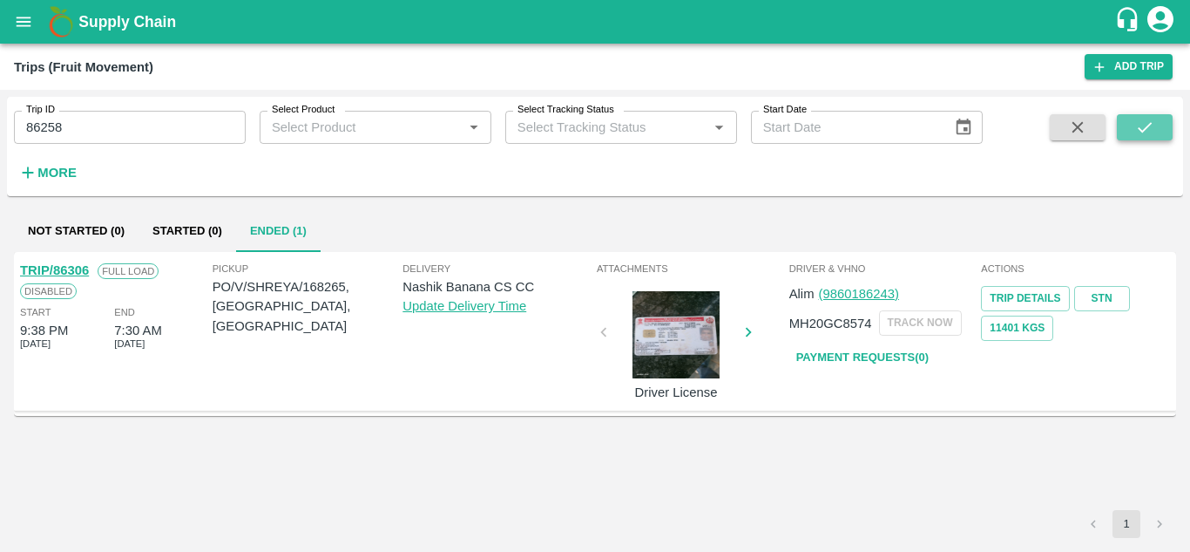
click at [1161, 132] on button "submit" at bounding box center [1145, 127] width 56 height 26
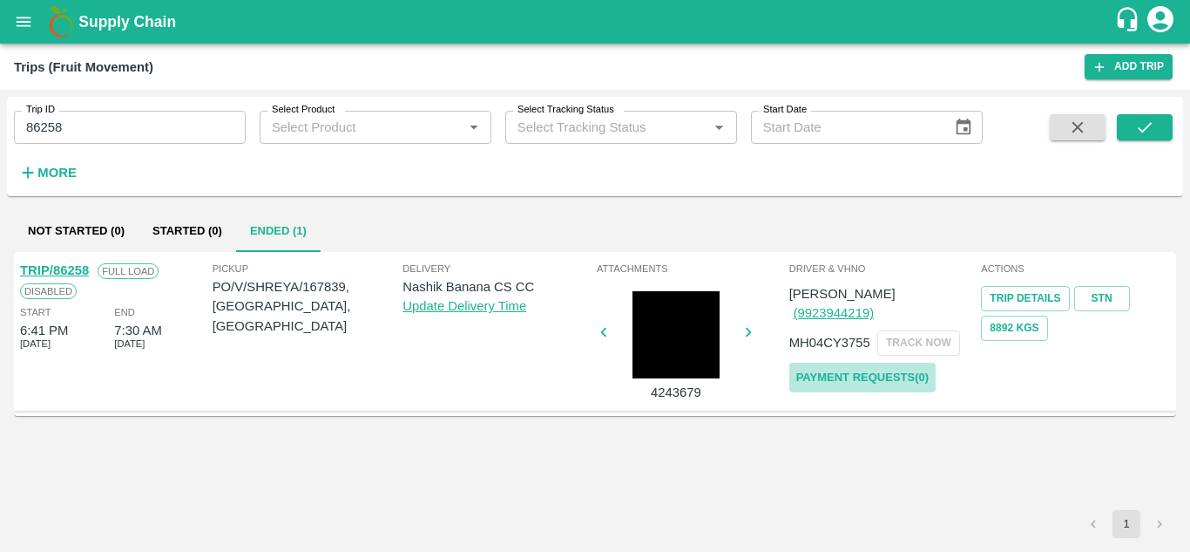
click at [870, 362] on link "Payment Requests( 0 )" at bounding box center [862, 377] width 146 height 30
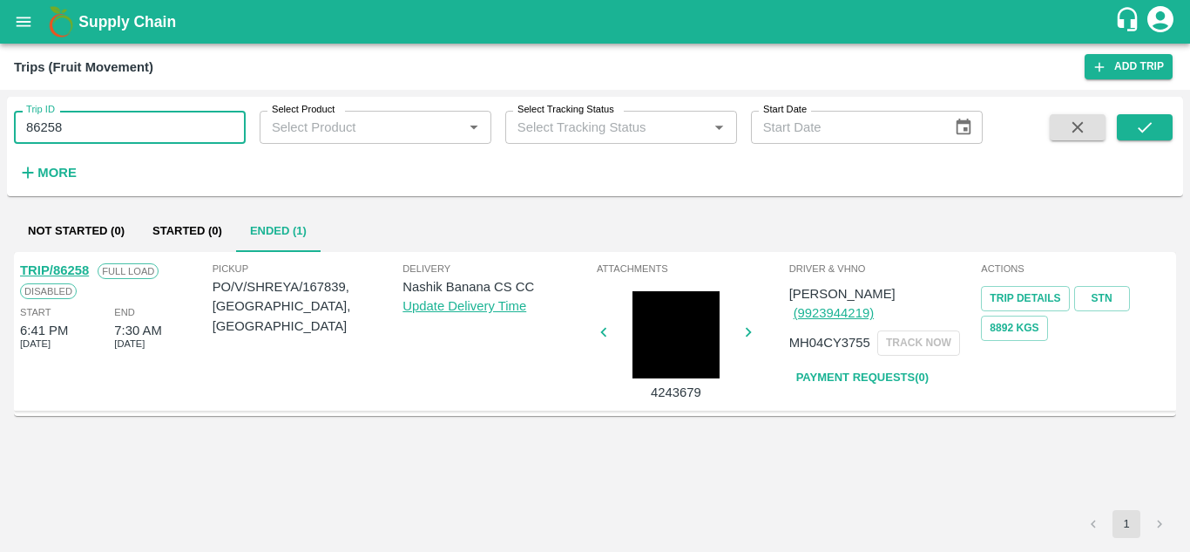
click at [98, 129] on input "86258" at bounding box center [130, 127] width 232 height 33
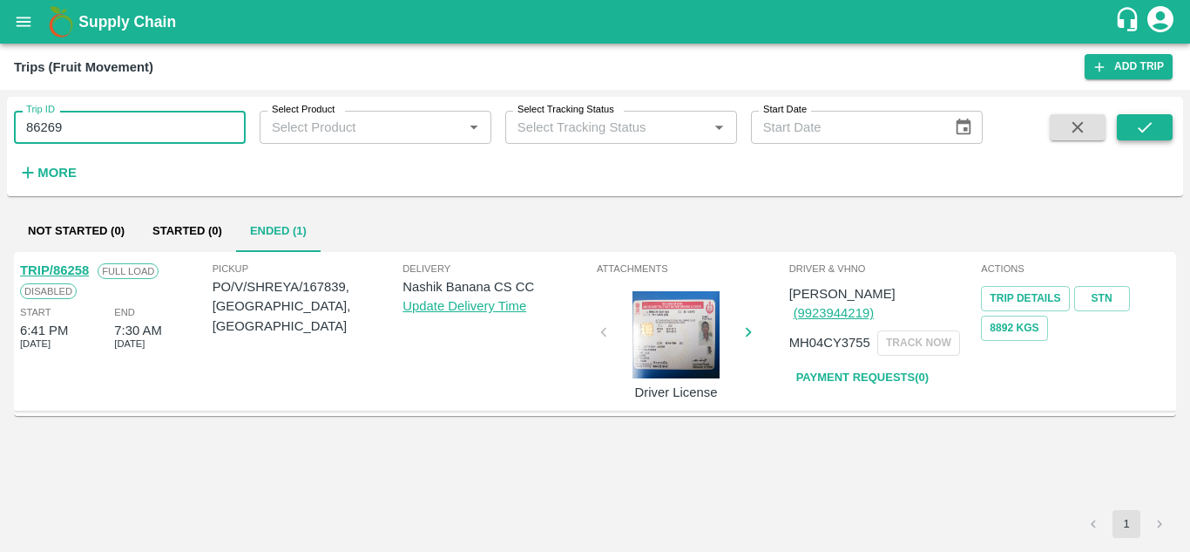
type input "86269"
click at [1134, 131] on button "submit" at bounding box center [1145, 127] width 56 height 26
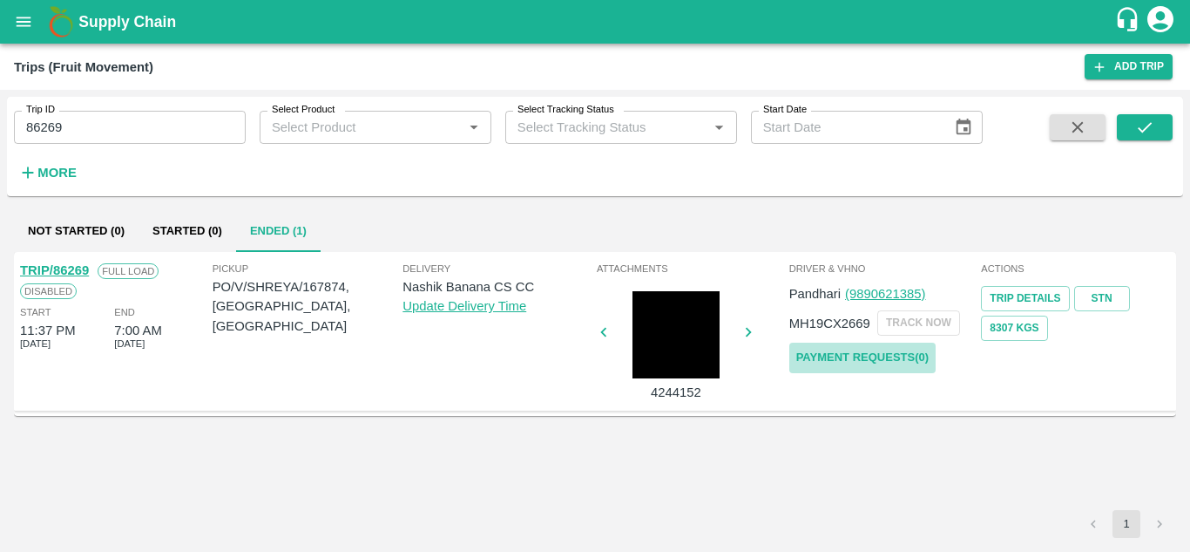
click at [875, 356] on link "Payment Requests( 0 )" at bounding box center [862, 357] width 146 height 30
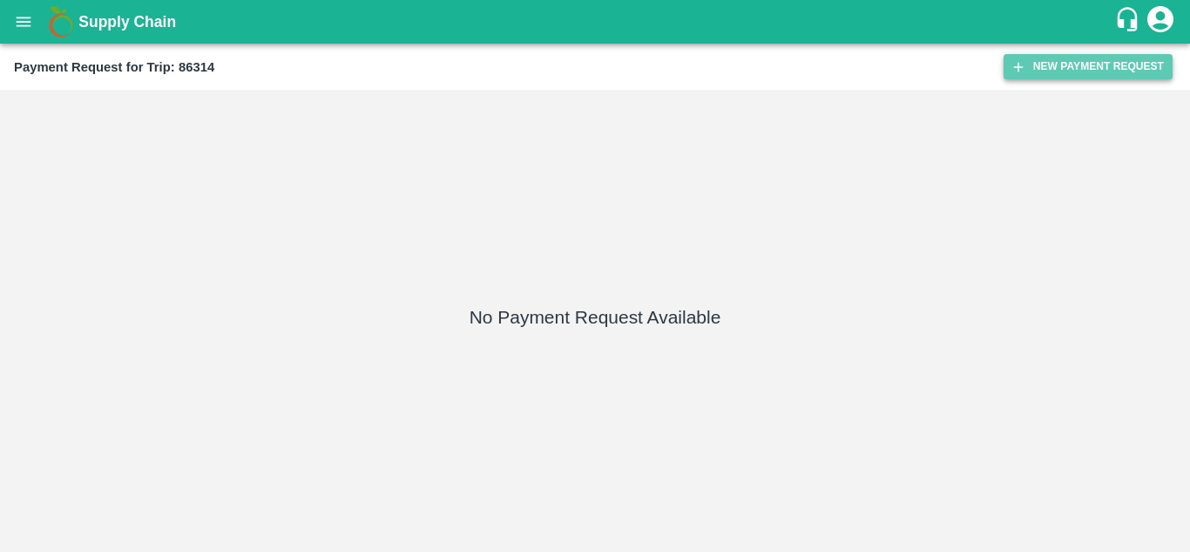
click at [1072, 71] on button "New Payment Request" at bounding box center [1088, 66] width 169 height 25
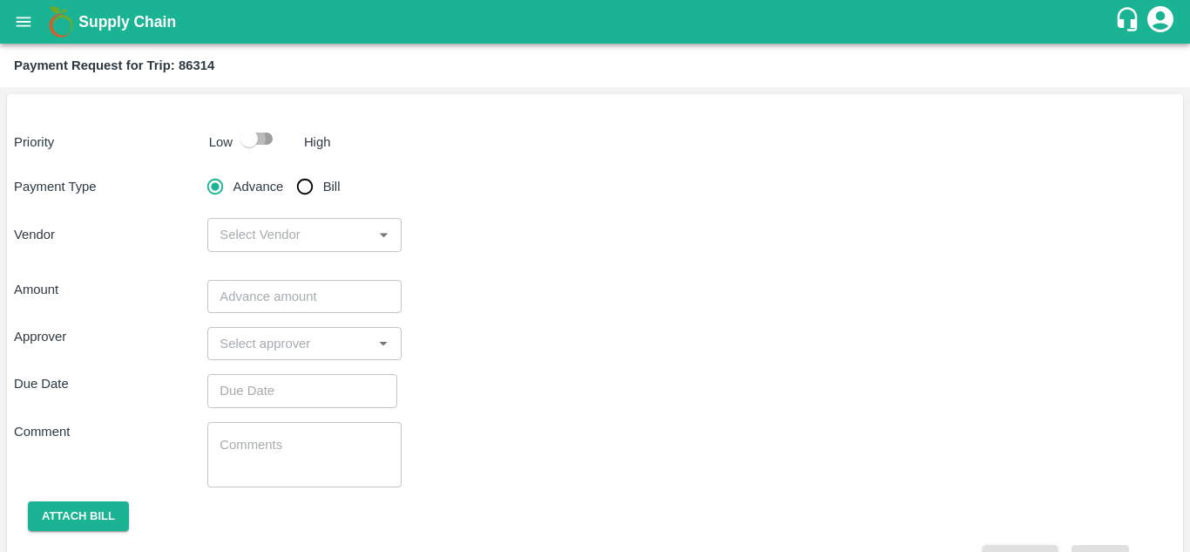
click at [261, 132] on input "checkbox" at bounding box center [249, 138] width 99 height 33
checkbox input "true"
click at [307, 197] on input "Bill" at bounding box center [305, 186] width 35 height 35
radio input "true"
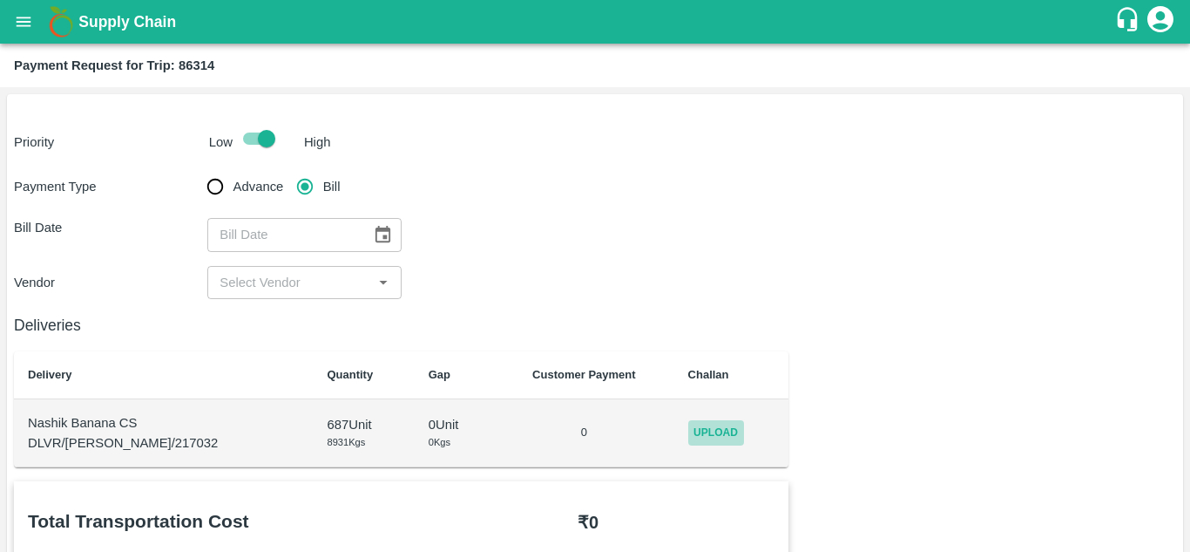
click at [716, 430] on span "Upload" at bounding box center [716, 432] width 56 height 25
click at [0, 0] on input "Upload" at bounding box center [0, 0] width 0 height 0
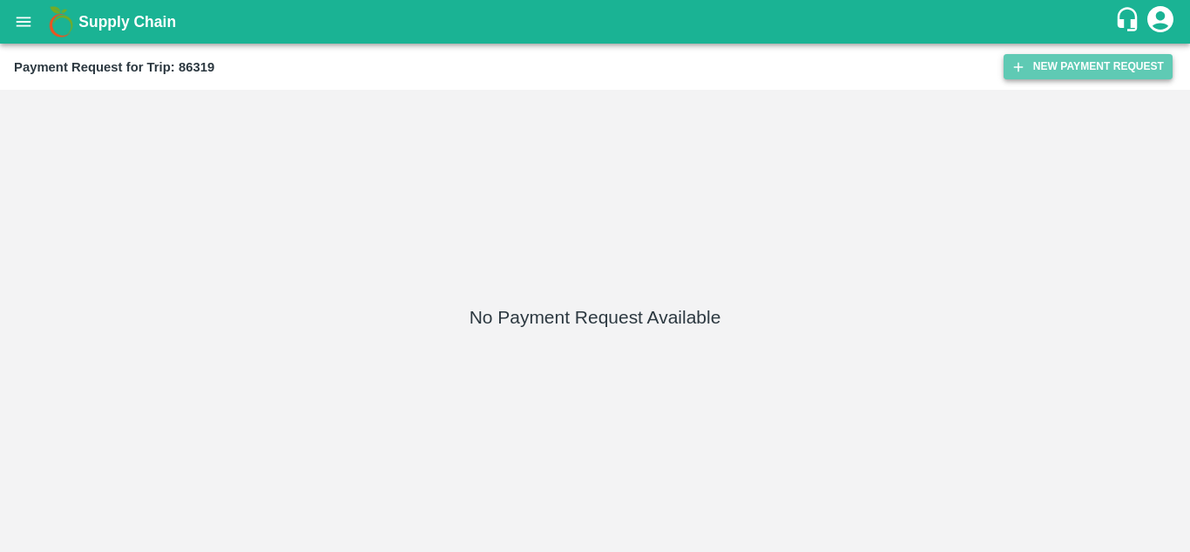
click at [1073, 71] on button "New Payment Request" at bounding box center [1088, 66] width 169 height 25
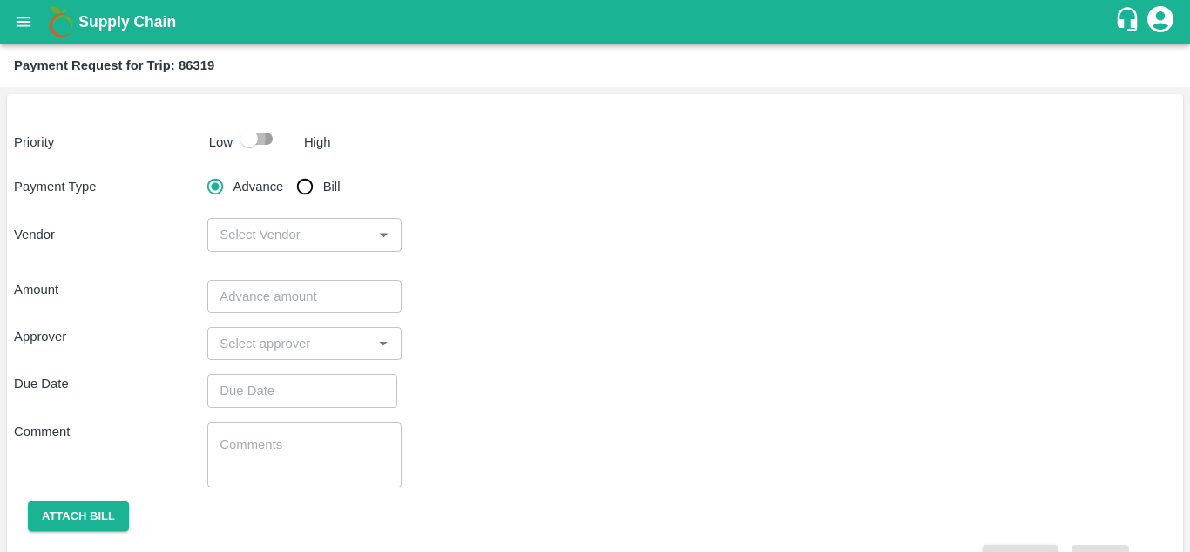
click at [261, 139] on input "checkbox" at bounding box center [249, 138] width 99 height 33
checkbox input "true"
click at [302, 186] on input "Bill" at bounding box center [305, 186] width 35 height 35
radio input "true"
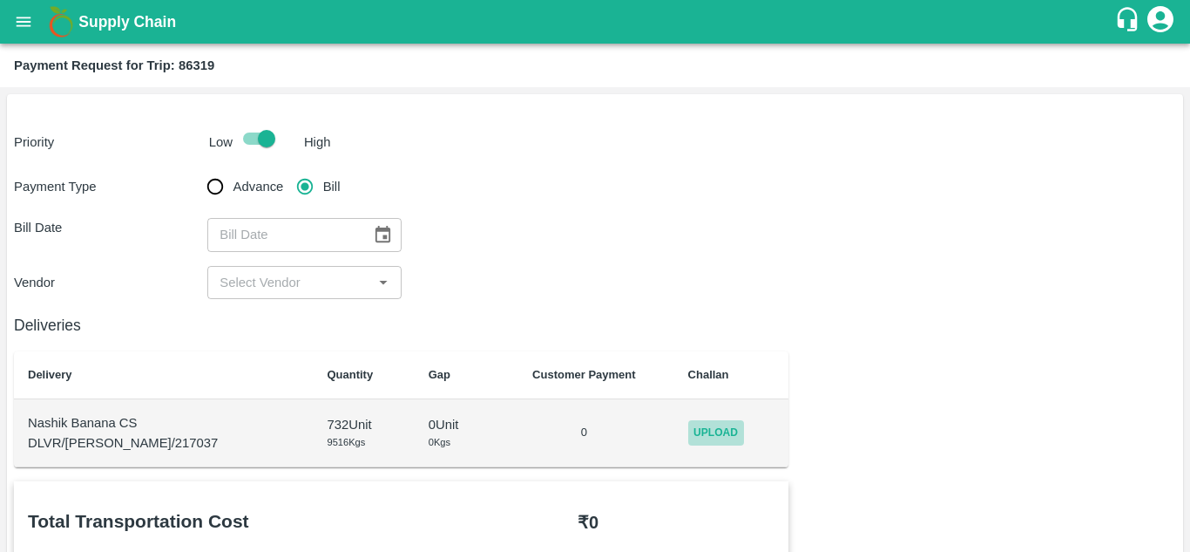
click at [701, 437] on span "Upload" at bounding box center [716, 432] width 56 height 25
click at [0, 0] on input "Upload" at bounding box center [0, 0] width 0 height 0
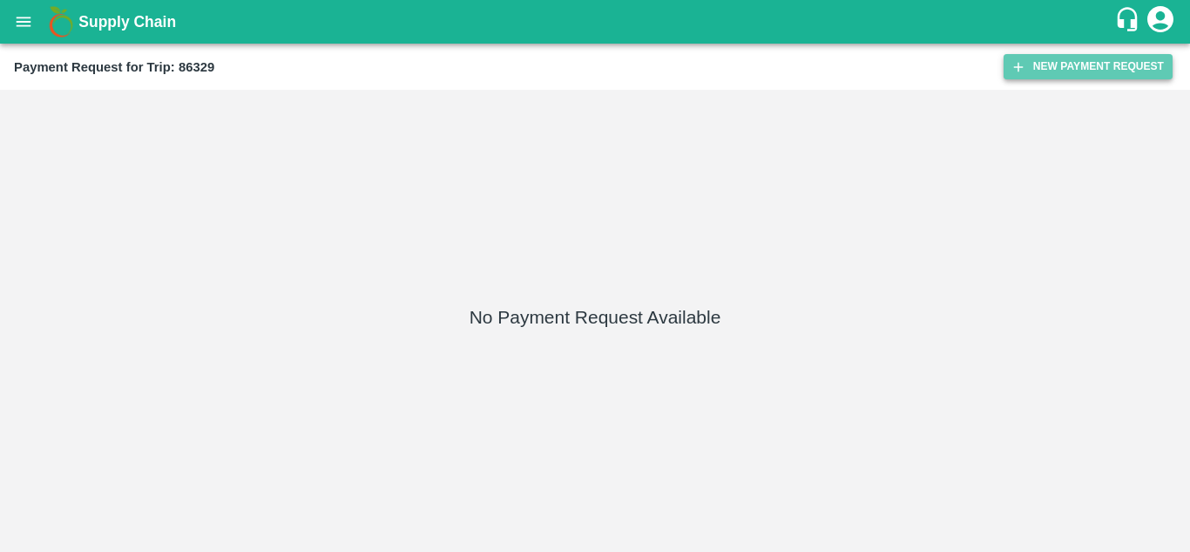
click at [1075, 58] on button "New Payment Request" at bounding box center [1088, 66] width 169 height 25
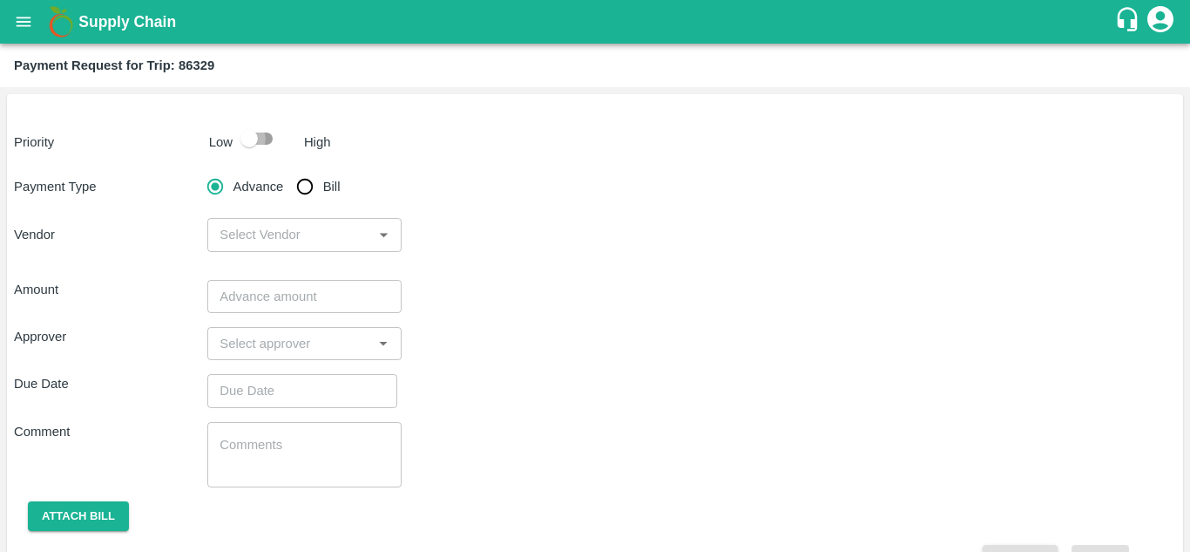
click at [263, 144] on input "checkbox" at bounding box center [249, 138] width 99 height 33
checkbox input "true"
click at [307, 187] on input "Bill" at bounding box center [305, 186] width 35 height 35
radio input "true"
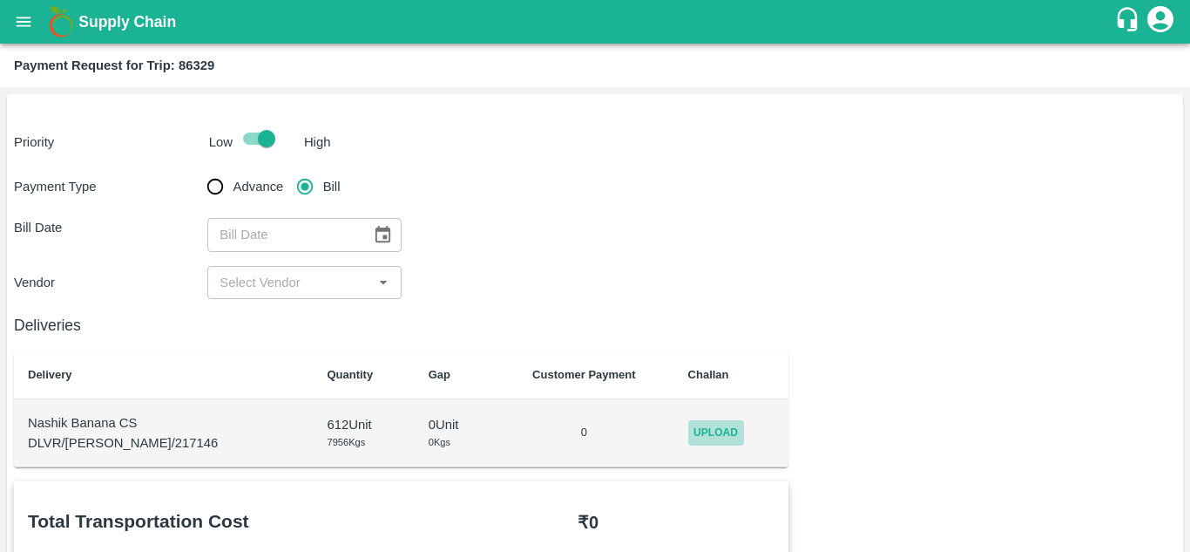
click at [711, 433] on span "Upload" at bounding box center [716, 432] width 56 height 25
click at [0, 0] on input "Upload" at bounding box center [0, 0] width 0 height 0
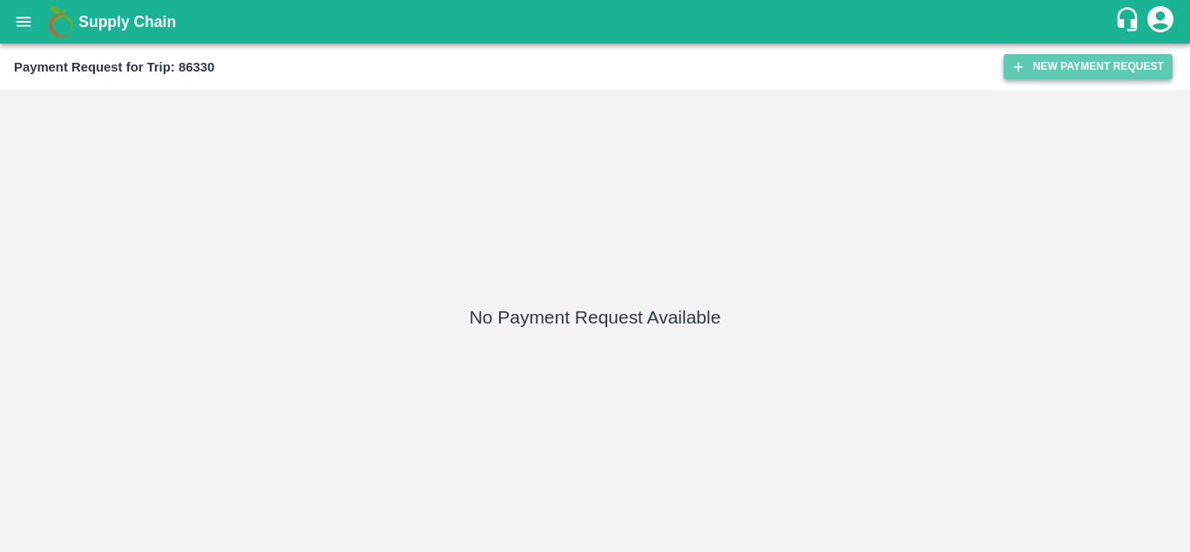
click at [1050, 73] on button "New Payment Request" at bounding box center [1088, 66] width 169 height 25
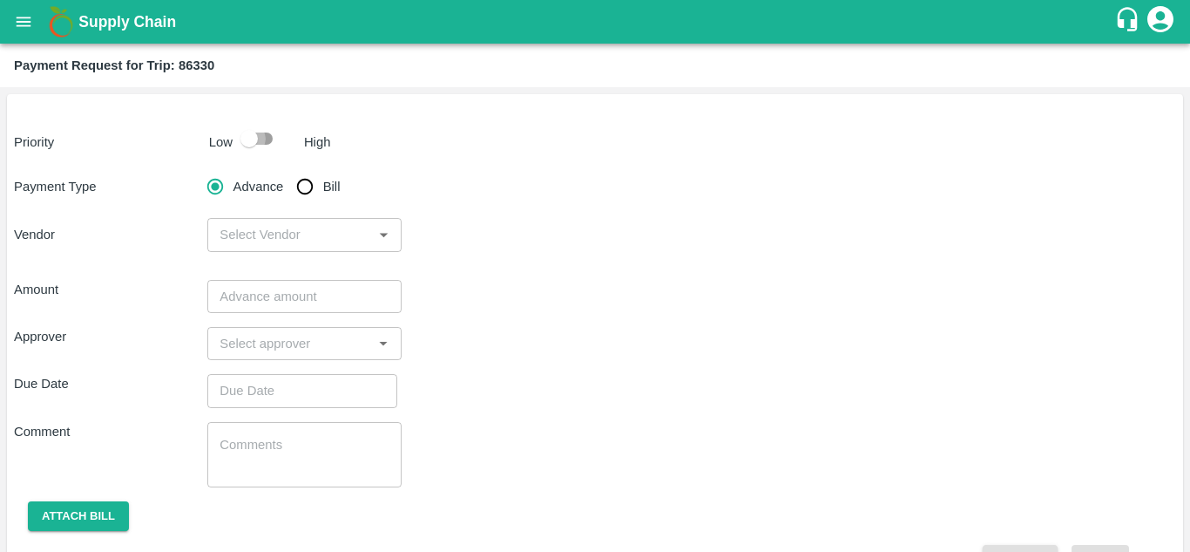
click at [267, 137] on input "checkbox" at bounding box center [249, 138] width 99 height 33
checkbox input "true"
click at [302, 182] on input "Bill" at bounding box center [305, 186] width 35 height 35
radio input "true"
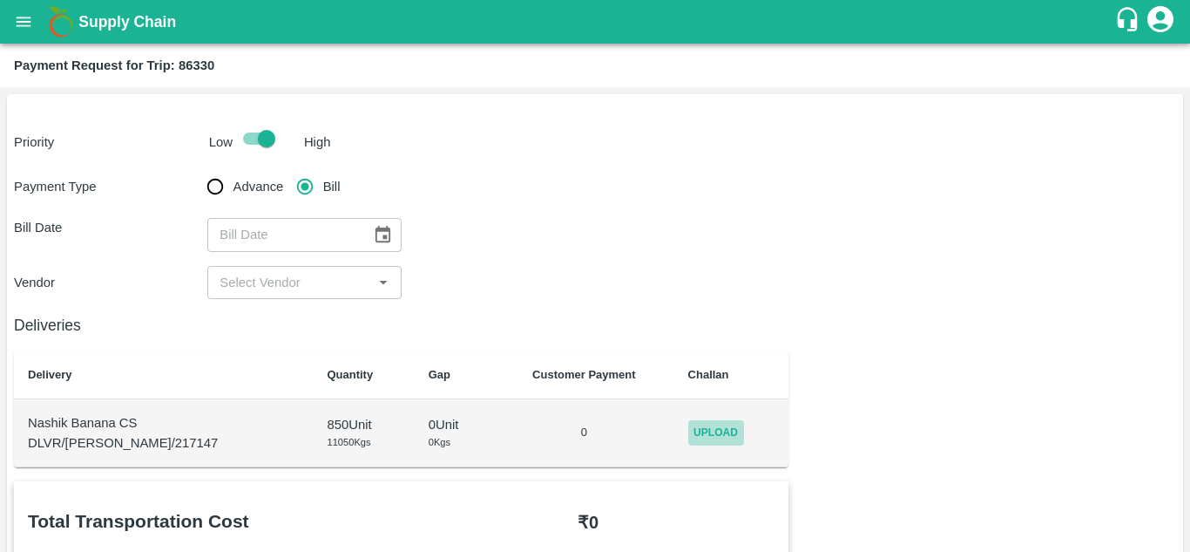
click at [694, 425] on span "Upload" at bounding box center [716, 432] width 56 height 25
click at [0, 0] on input "Upload" at bounding box center [0, 0] width 0 height 0
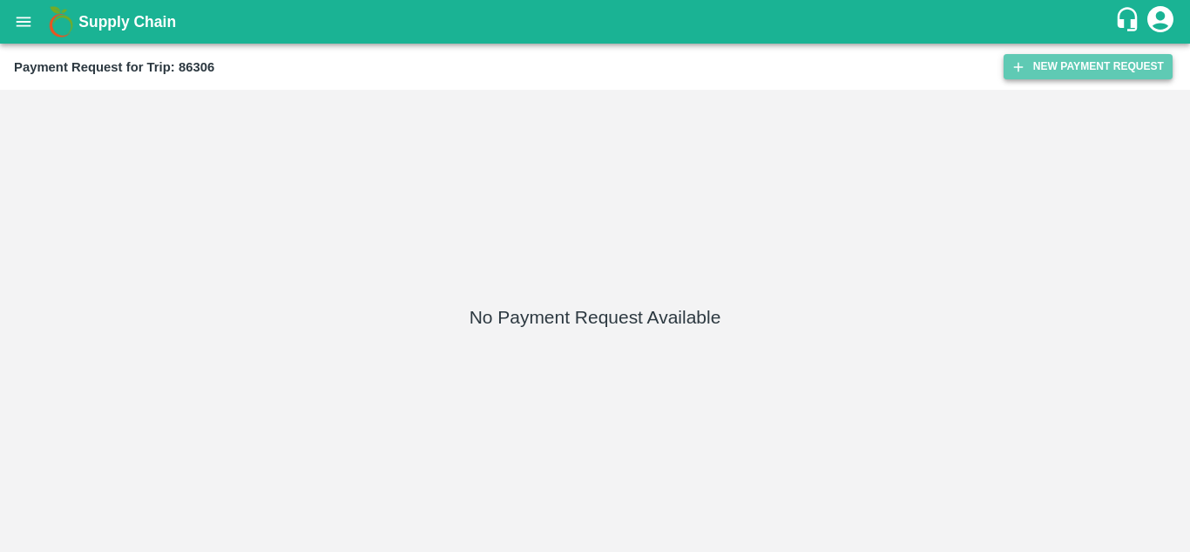
click at [1051, 68] on button "New Payment Request" at bounding box center [1088, 66] width 169 height 25
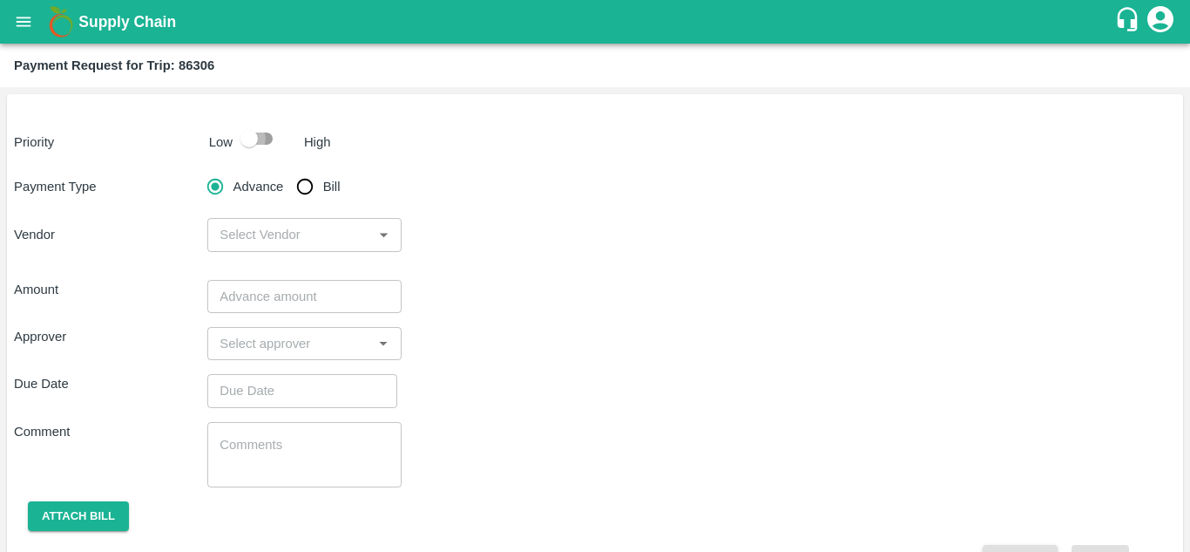
click at [259, 139] on input "checkbox" at bounding box center [249, 138] width 99 height 33
checkbox input "true"
click at [306, 190] on input "Bill" at bounding box center [305, 186] width 35 height 35
radio input "true"
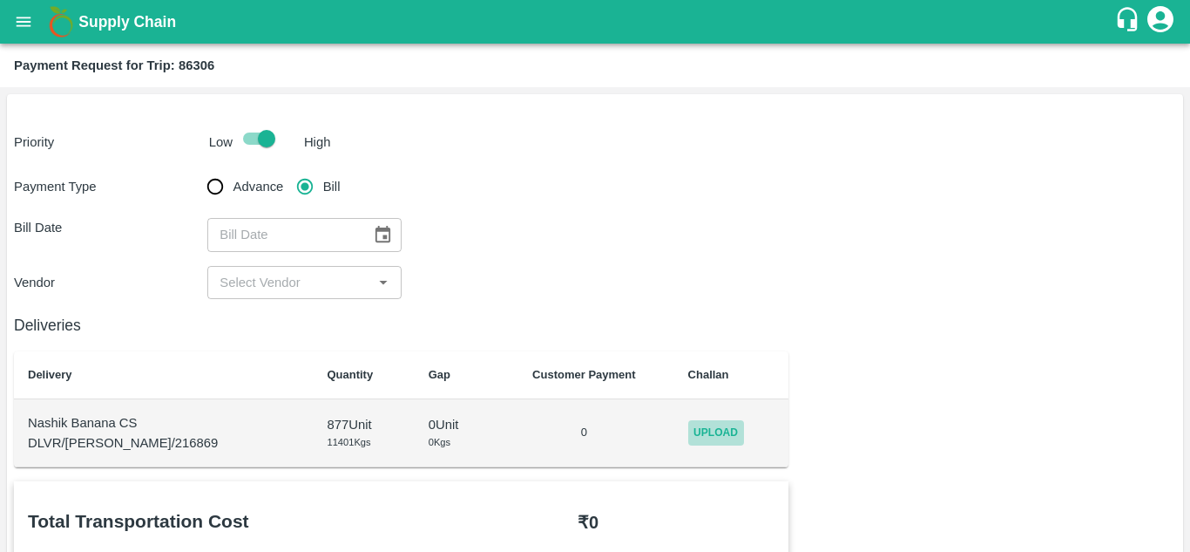
click at [694, 436] on span "Upload" at bounding box center [716, 432] width 56 height 25
click at [0, 0] on input "Upload" at bounding box center [0, 0] width 0 height 0
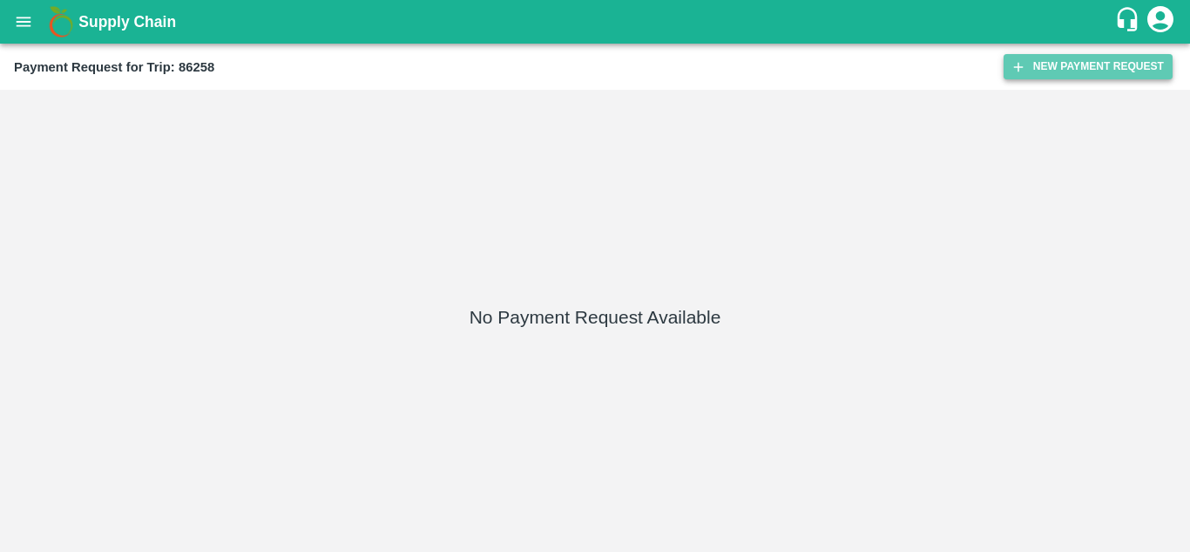
click at [1069, 67] on button "New Payment Request" at bounding box center [1088, 66] width 169 height 25
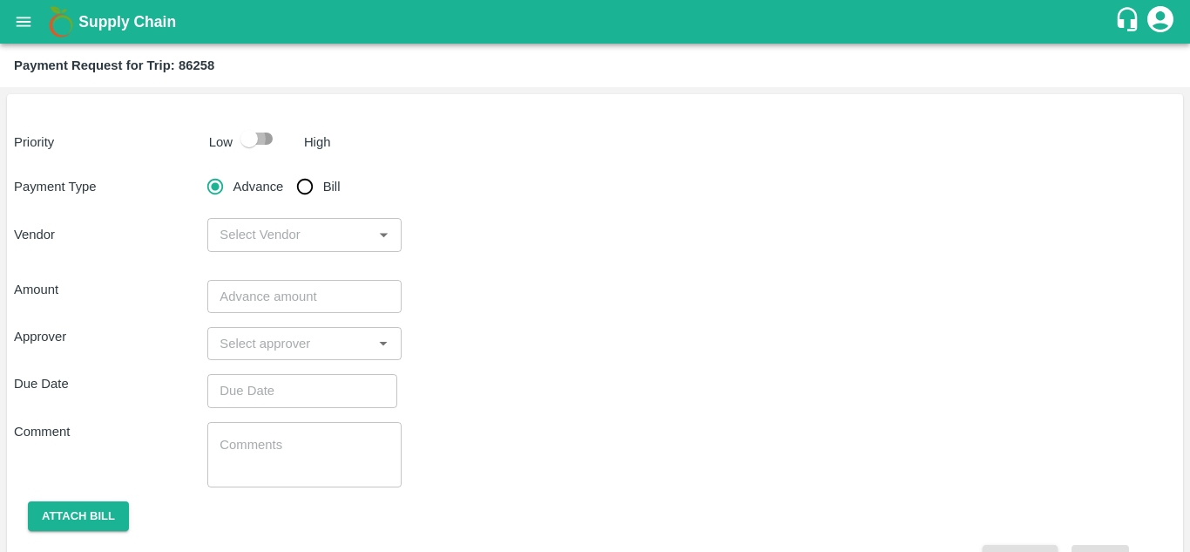
click at [267, 134] on input "checkbox" at bounding box center [249, 138] width 99 height 33
checkbox input "true"
click at [302, 186] on input "Bill" at bounding box center [305, 186] width 35 height 35
radio input "true"
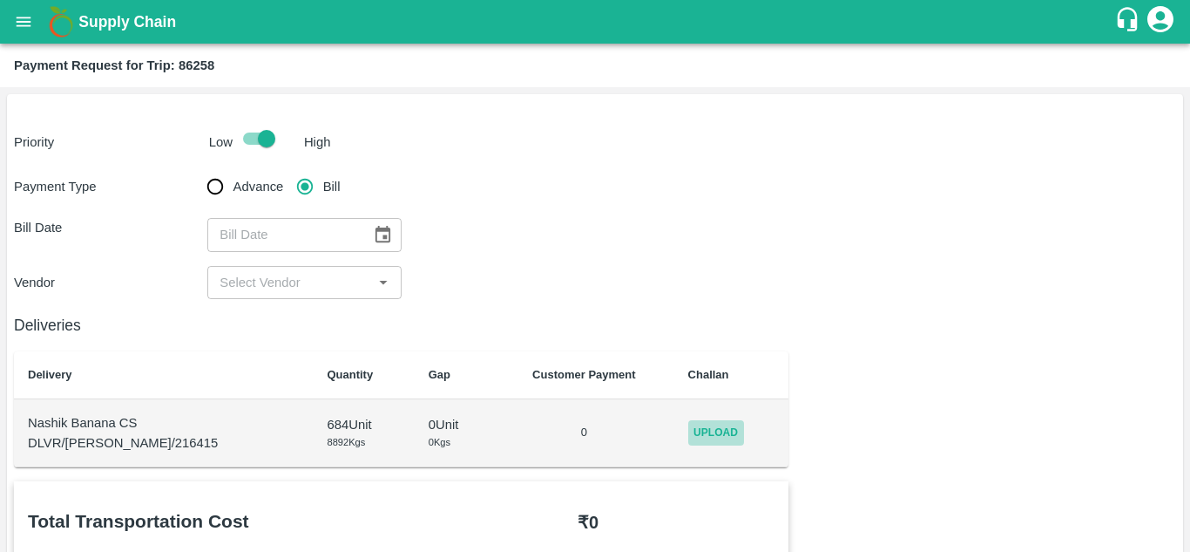
click at [707, 433] on span "Upload" at bounding box center [716, 432] width 56 height 25
click at [0, 0] on input "Upload" at bounding box center [0, 0] width 0 height 0
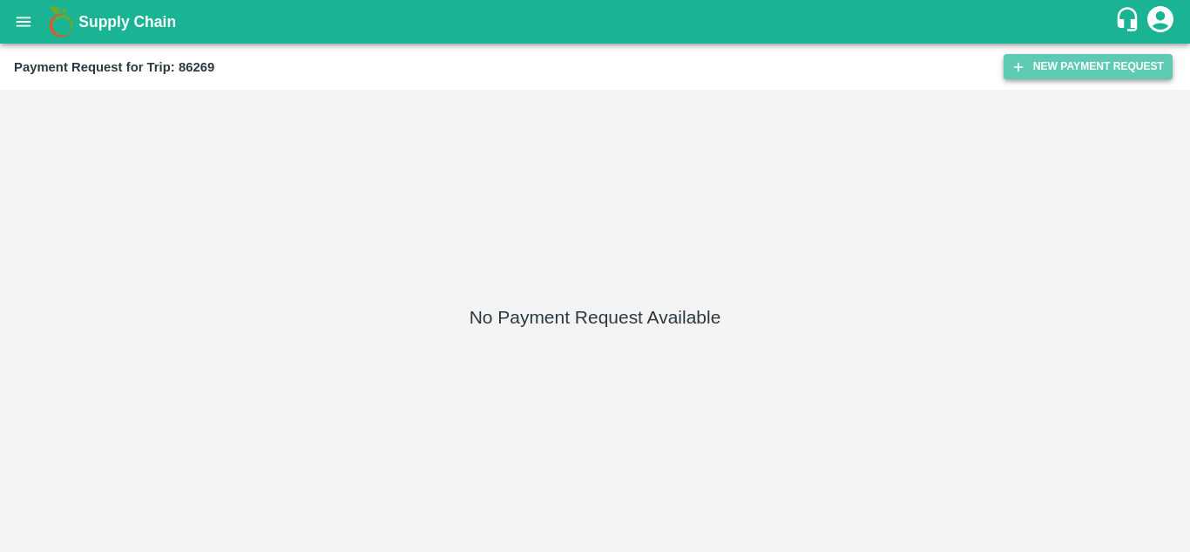
click at [1061, 75] on button "New Payment Request" at bounding box center [1088, 66] width 169 height 25
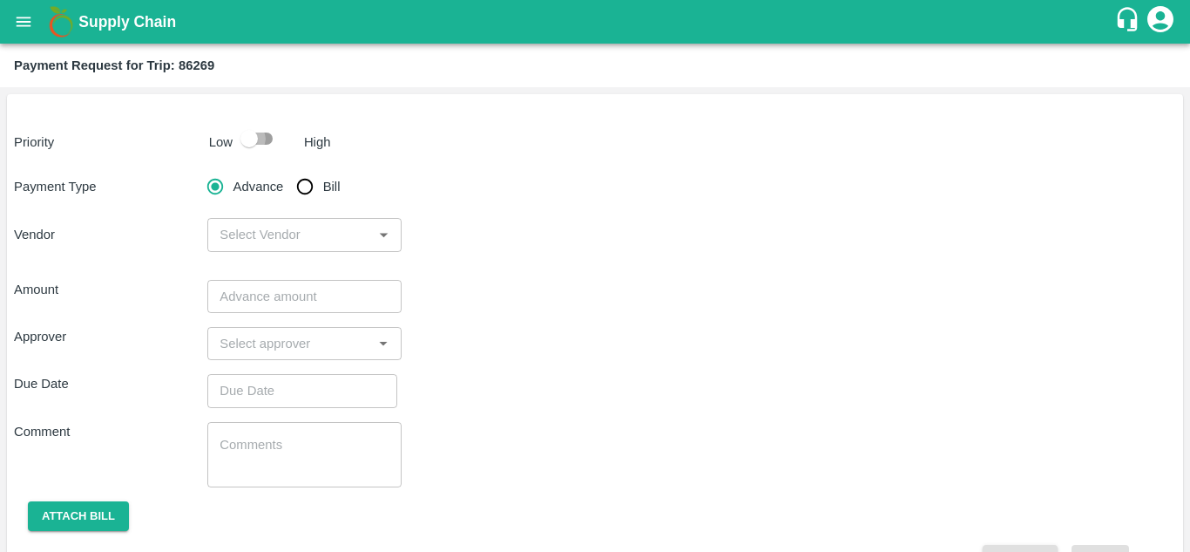
click at [265, 142] on input "checkbox" at bounding box center [249, 138] width 99 height 33
checkbox input "true"
click at [304, 186] on input "Bill" at bounding box center [305, 186] width 35 height 35
radio input "true"
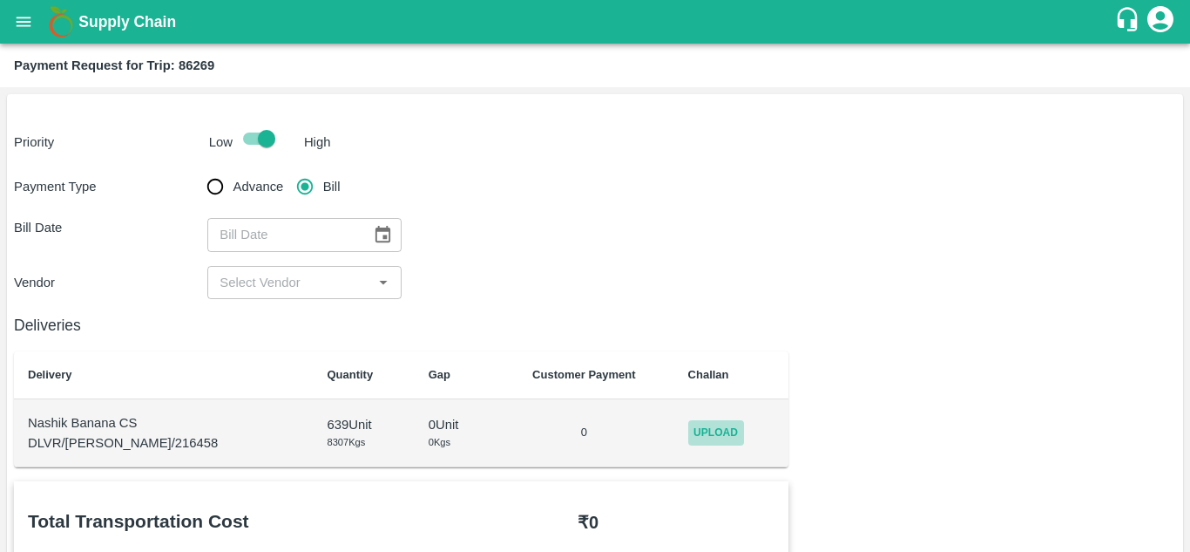
click at [707, 433] on span "Upload" at bounding box center [716, 432] width 56 height 25
click at [0, 0] on input "Upload" at bounding box center [0, 0] width 0 height 0
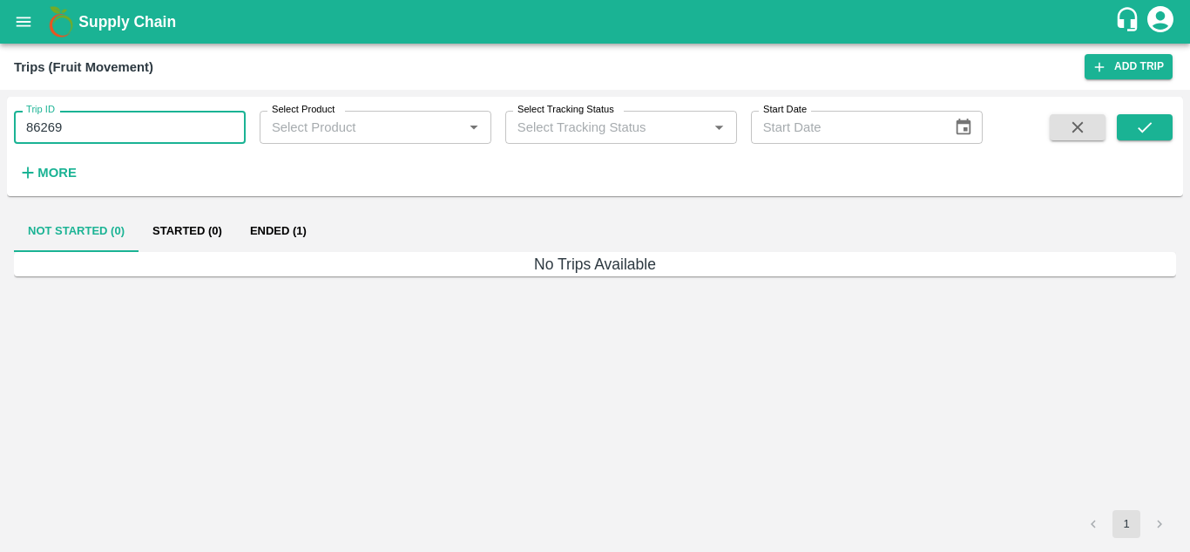
click at [85, 121] on input "86269" at bounding box center [130, 127] width 232 height 33
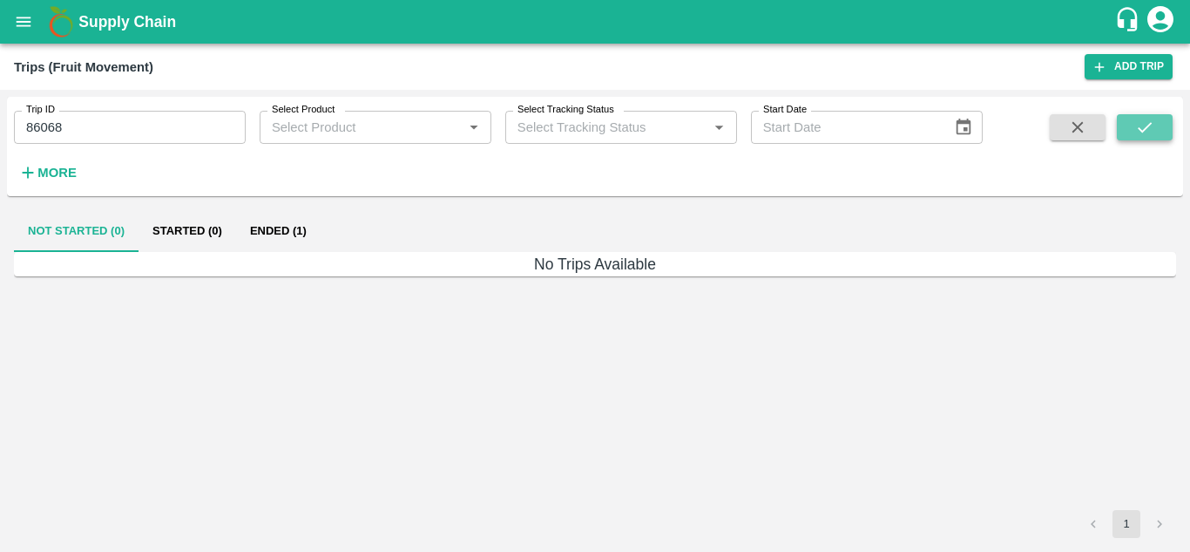
click at [1147, 116] on button "submit" at bounding box center [1145, 127] width 56 height 26
click at [286, 227] on button "Ended (1)" at bounding box center [278, 231] width 85 height 42
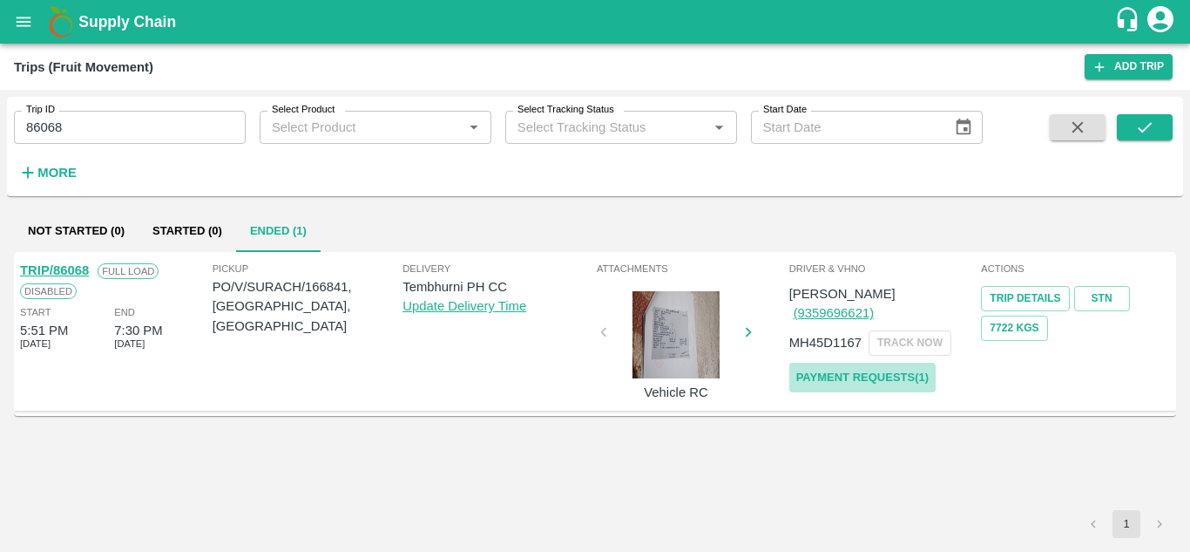
click at [876, 362] on link "Payment Requests( 1 )" at bounding box center [862, 377] width 146 height 30
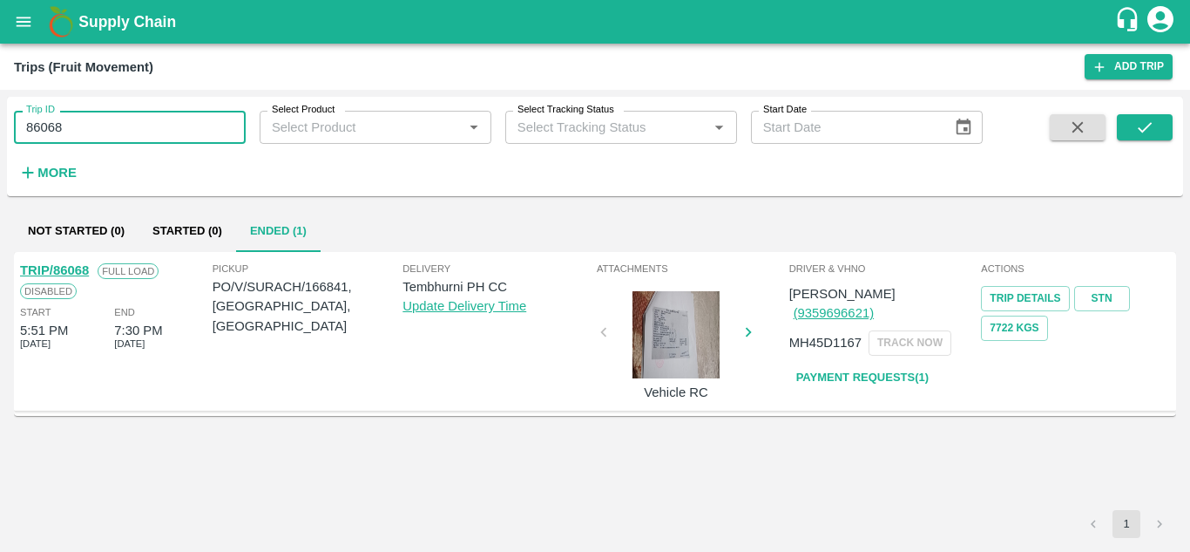
click at [89, 132] on input "86068" at bounding box center [130, 127] width 232 height 33
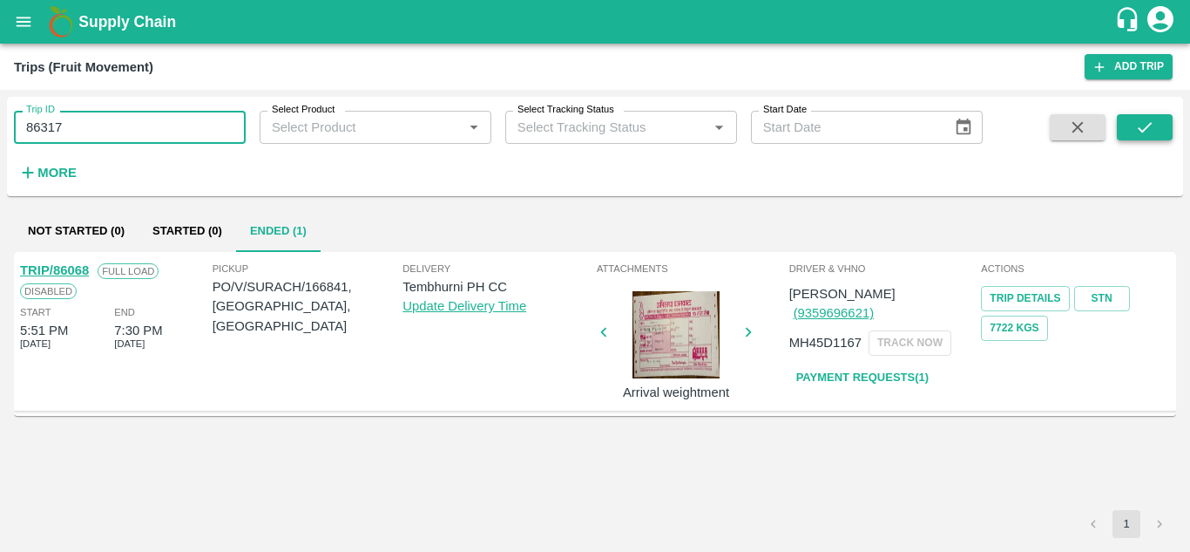
click at [1131, 125] on button "submit" at bounding box center [1145, 127] width 56 height 26
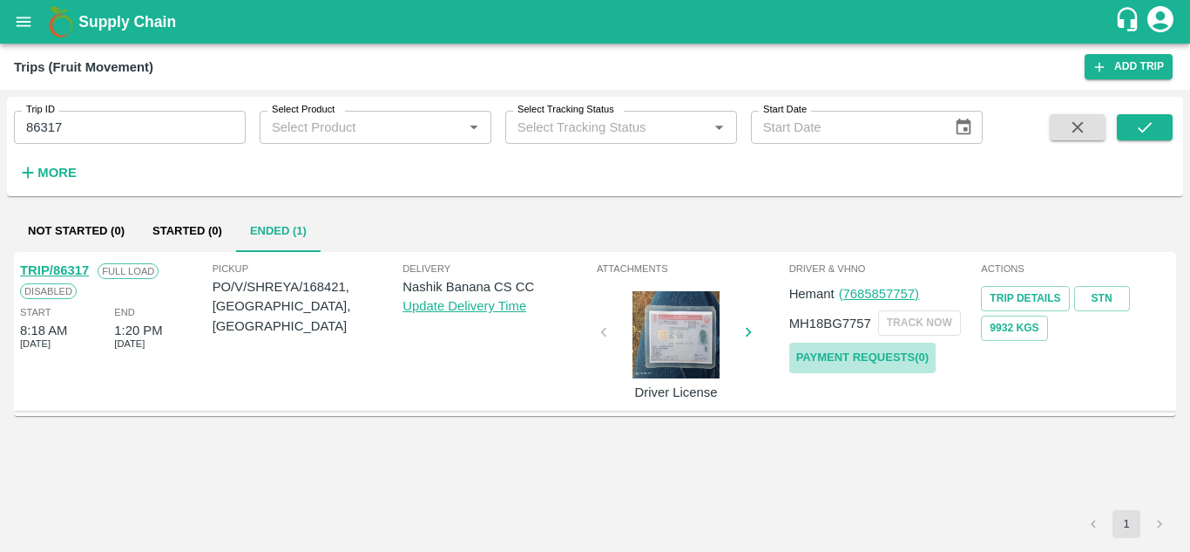
click at [879, 356] on link "Payment Requests( 0 )" at bounding box center [862, 357] width 146 height 30
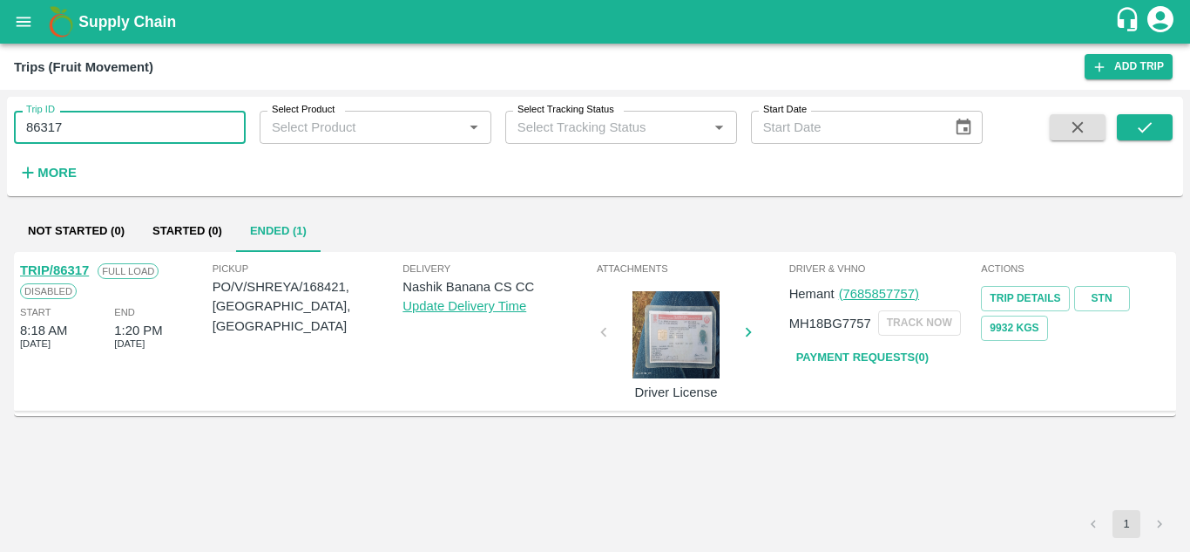
click at [97, 127] on input "86317" at bounding box center [130, 127] width 232 height 33
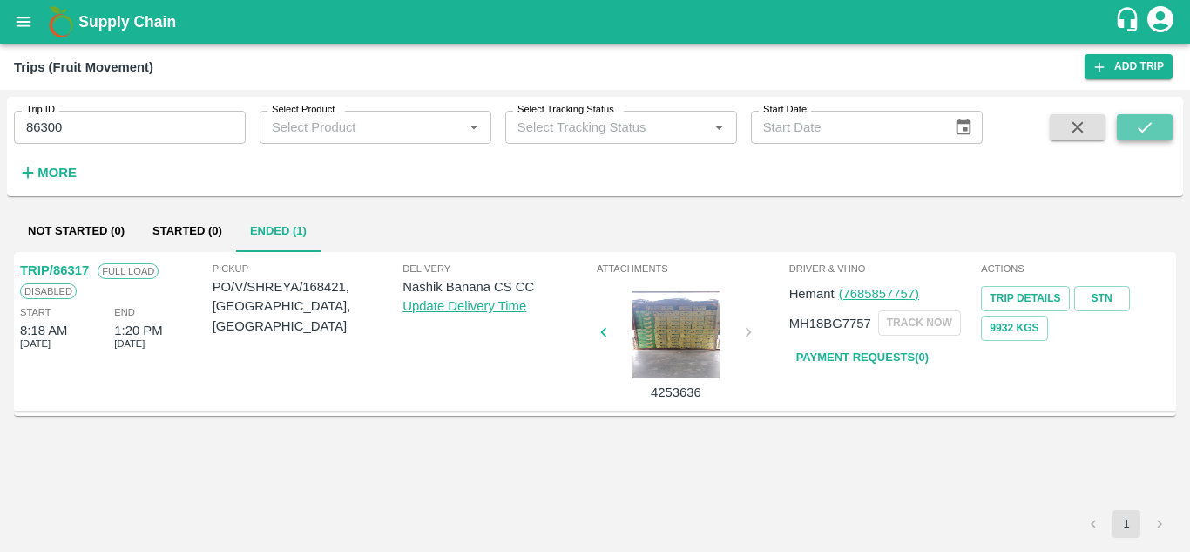
click at [1141, 128] on icon "submit" at bounding box center [1144, 127] width 19 height 19
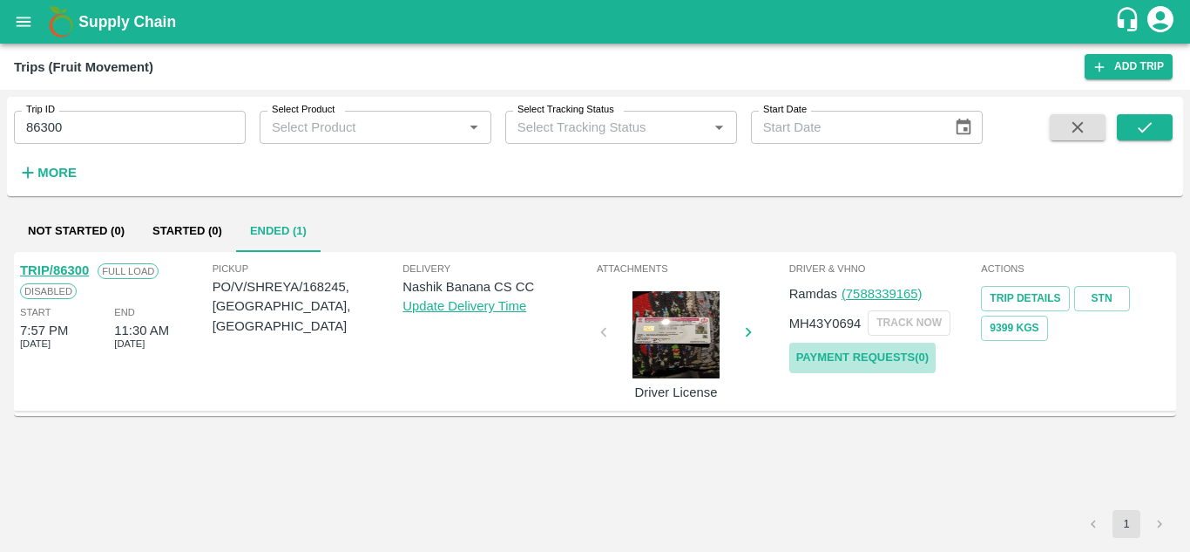
click at [892, 355] on link "Payment Requests( 0 )" at bounding box center [862, 357] width 146 height 30
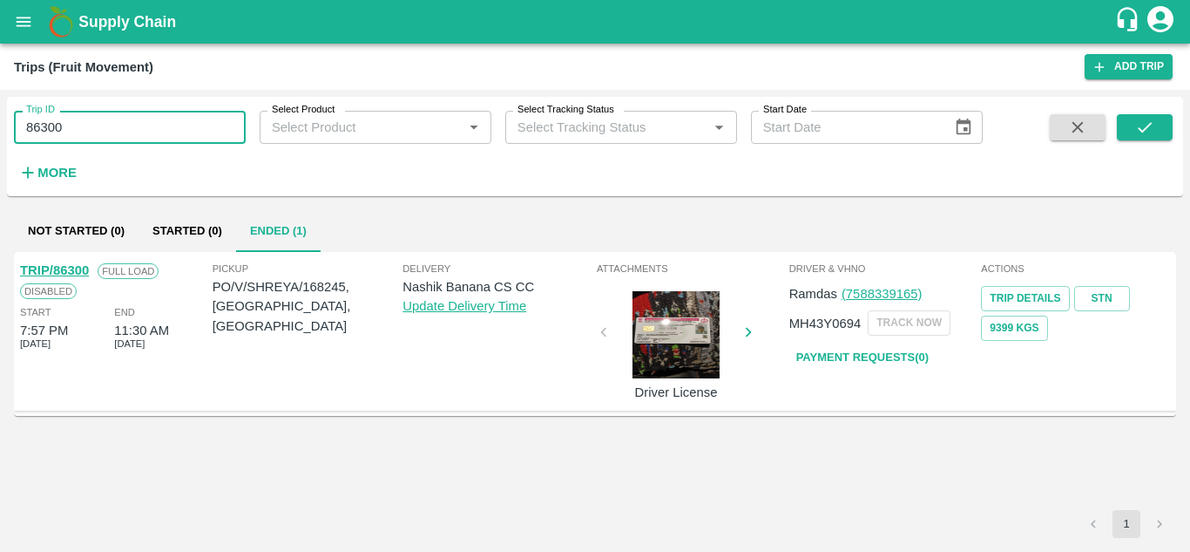
click at [105, 115] on input "86300" at bounding box center [130, 127] width 232 height 33
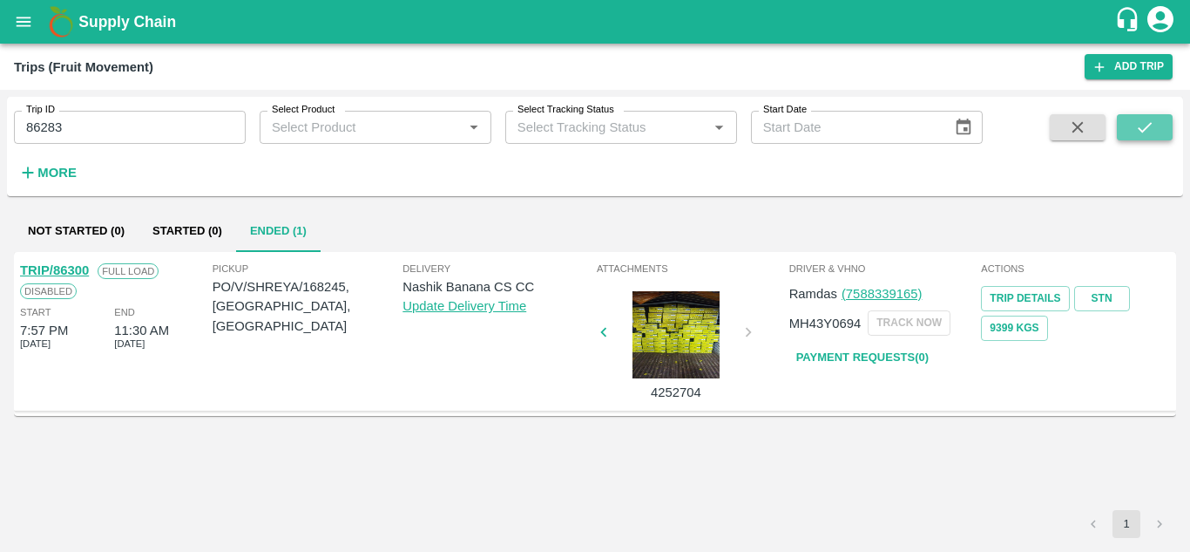
click at [1147, 132] on icon "submit" at bounding box center [1144, 127] width 19 height 19
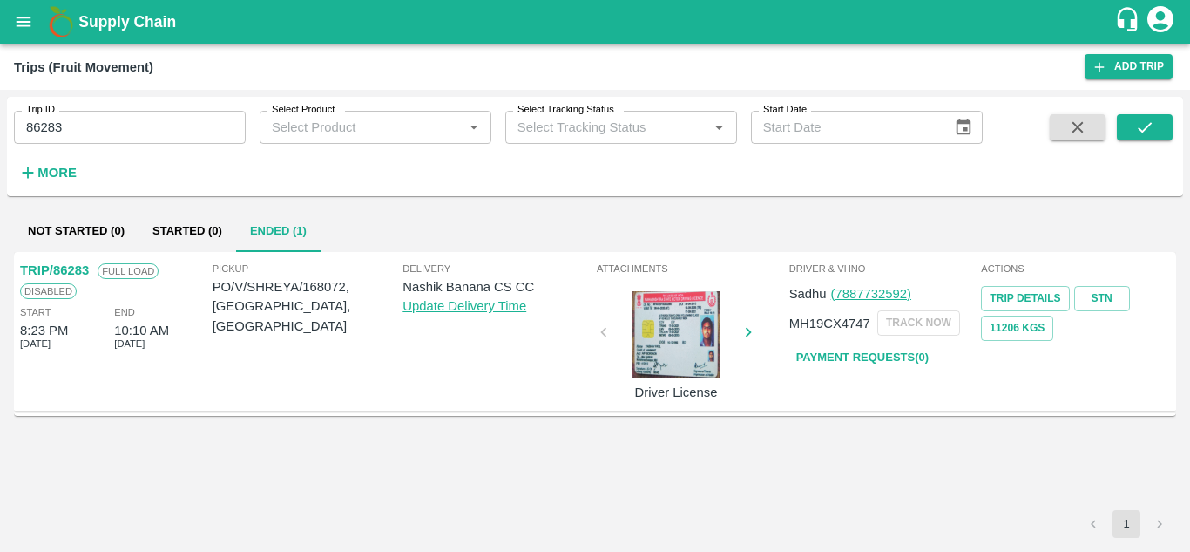
click at [844, 350] on link "Payment Requests( 0 )" at bounding box center [862, 357] width 146 height 30
click at [111, 127] on input "86283" at bounding box center [130, 127] width 232 height 33
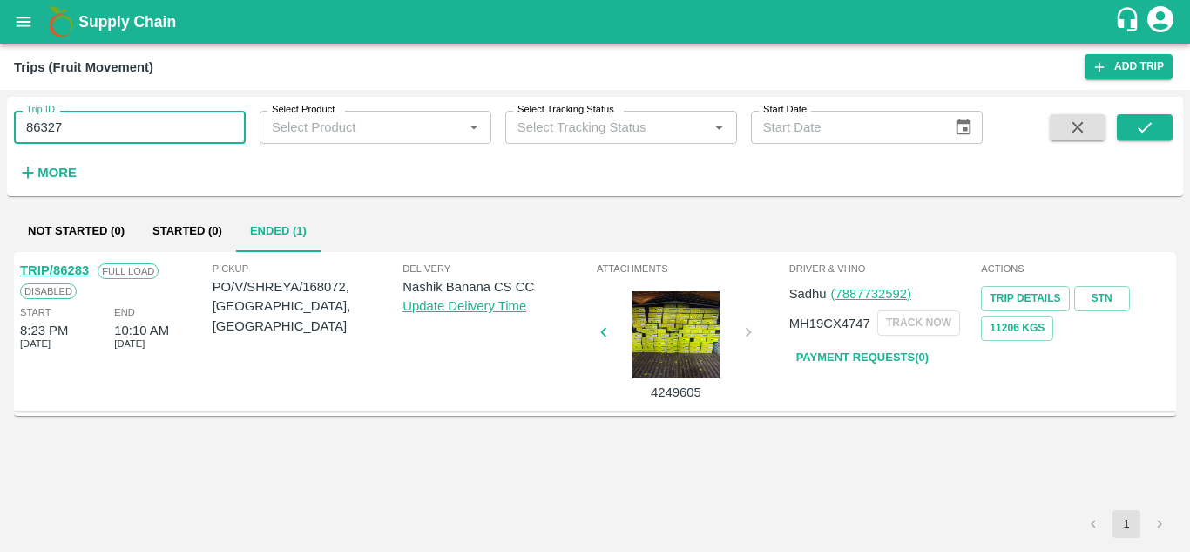
type input "86327"
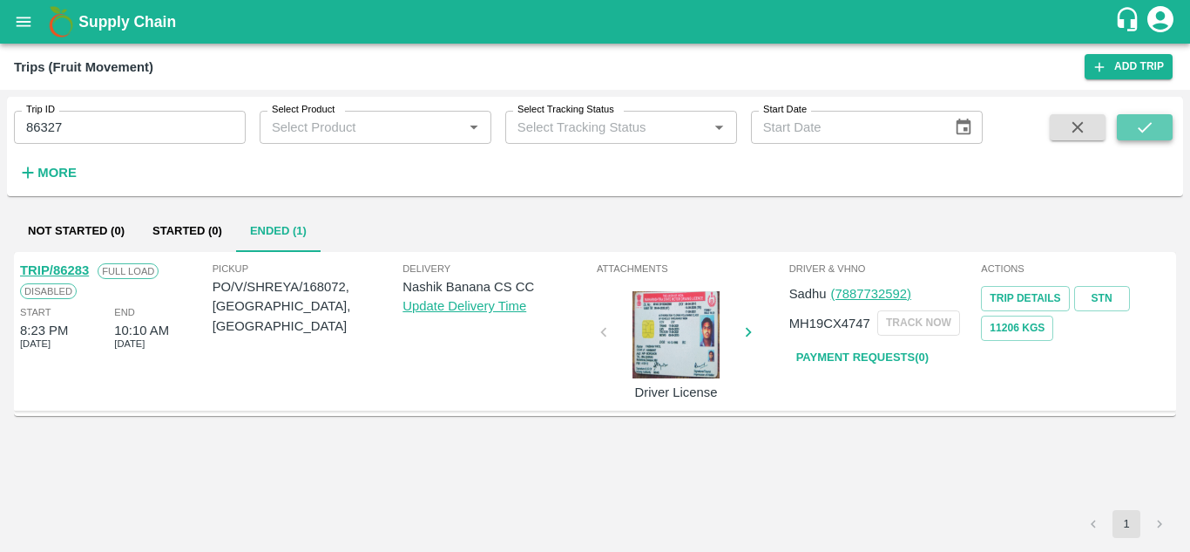
click at [1144, 128] on icon "submit" at bounding box center [1144, 127] width 19 height 19
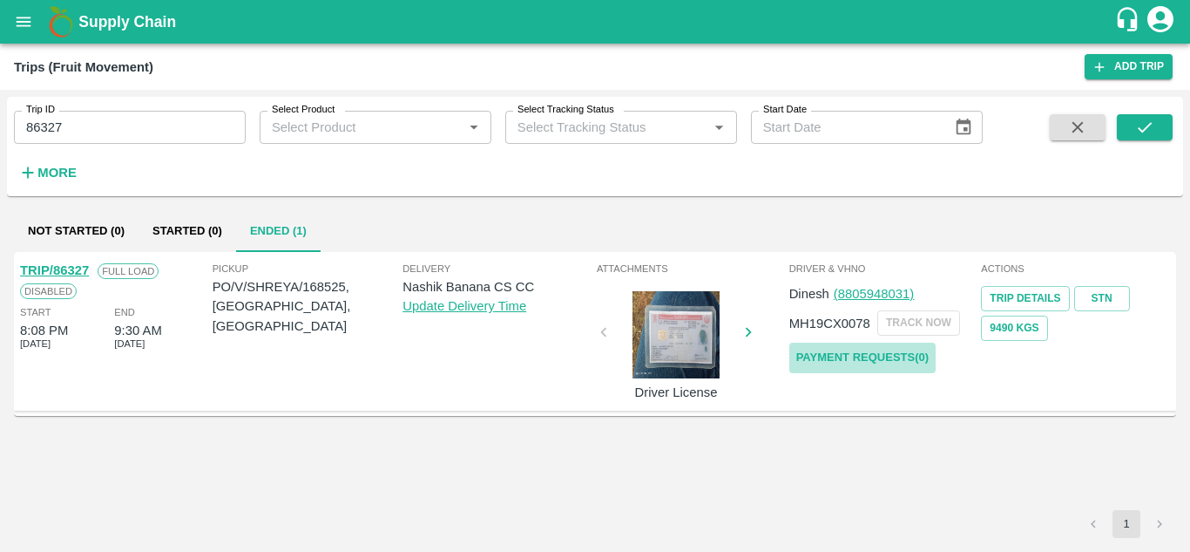
click at [870, 359] on link "Payment Requests( 0 )" at bounding box center [862, 357] width 146 height 30
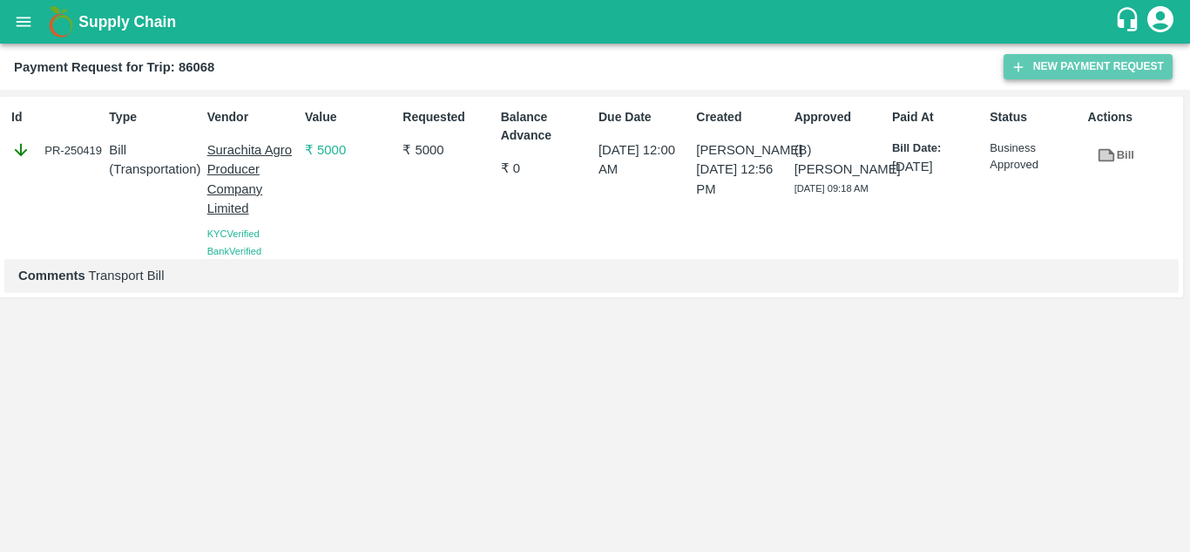
click at [1092, 67] on button "New Payment Request" at bounding box center [1088, 66] width 169 height 25
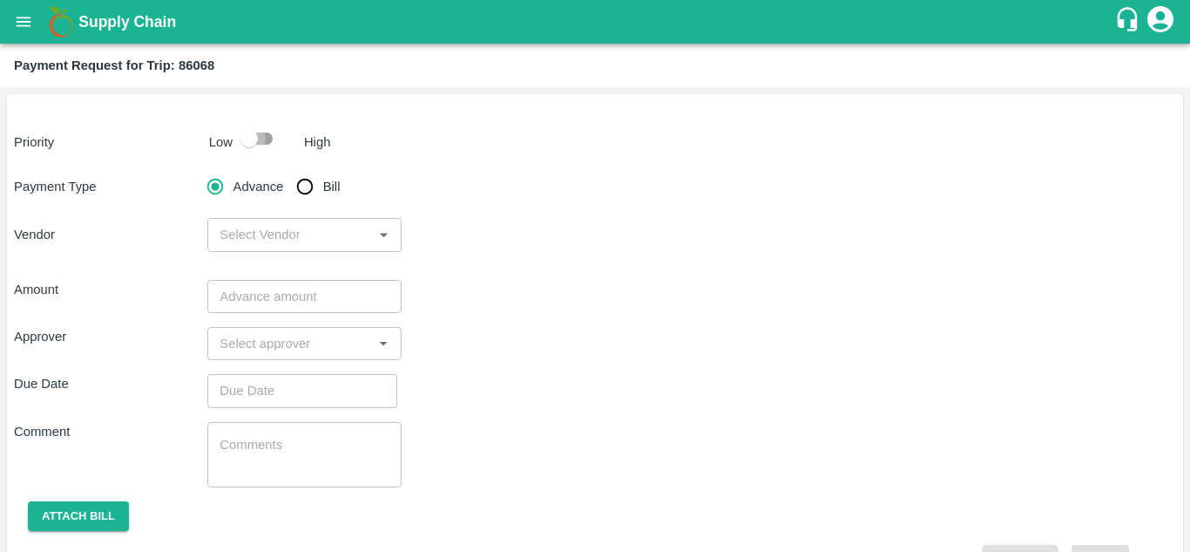
click at [261, 136] on input "checkbox" at bounding box center [249, 138] width 99 height 33
checkbox input "true"
click at [305, 183] on input "Bill" at bounding box center [305, 186] width 35 height 35
radio input "true"
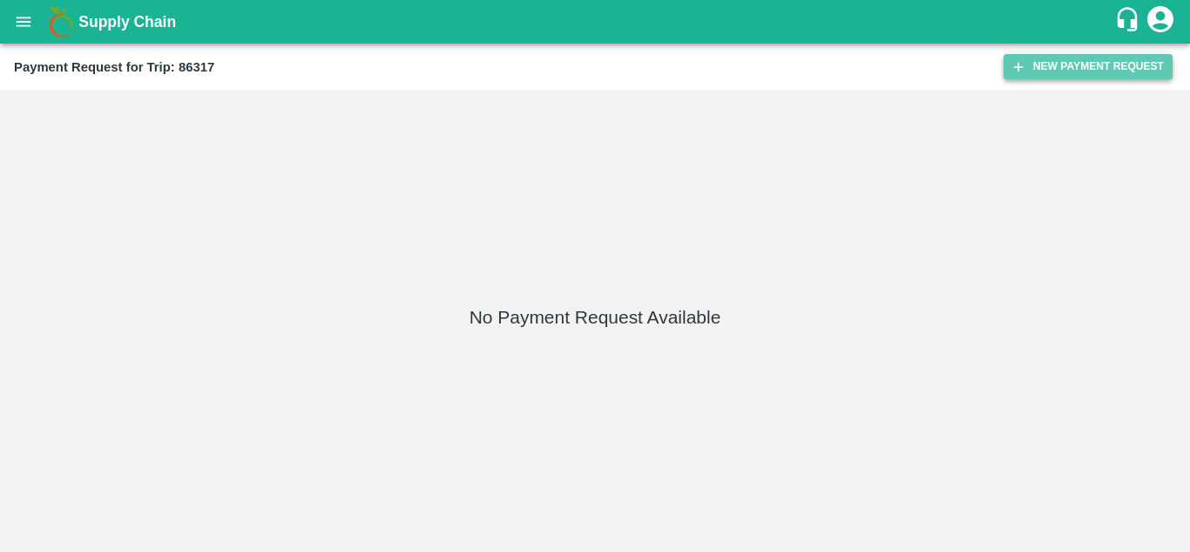
click at [1061, 74] on button "New Payment Request" at bounding box center [1088, 66] width 169 height 25
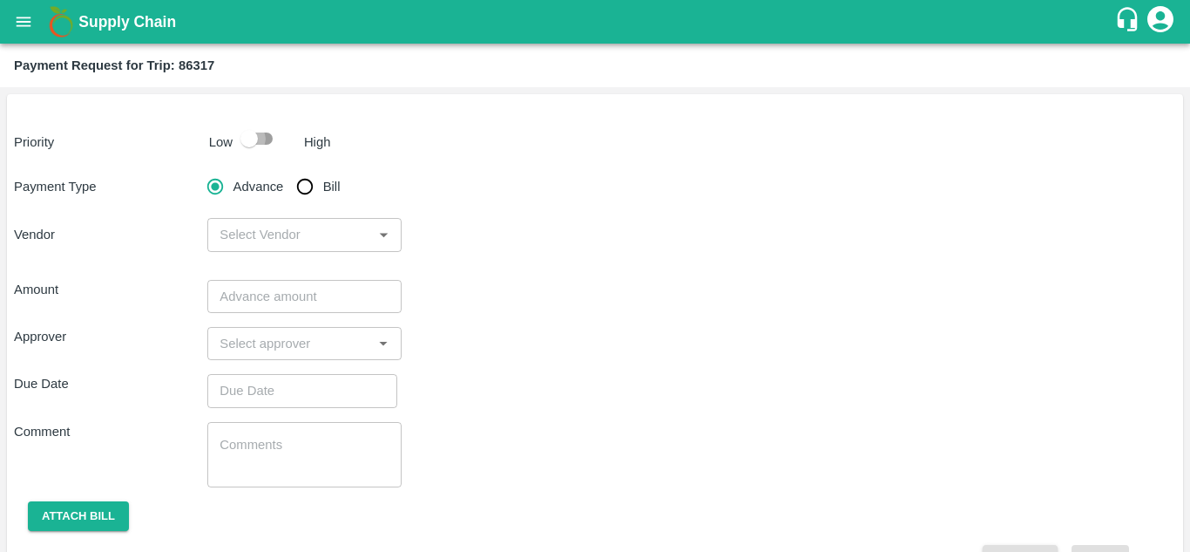
click at [262, 144] on input "checkbox" at bounding box center [249, 138] width 99 height 33
checkbox input "true"
click at [308, 181] on input "Bill" at bounding box center [305, 186] width 35 height 35
radio input "true"
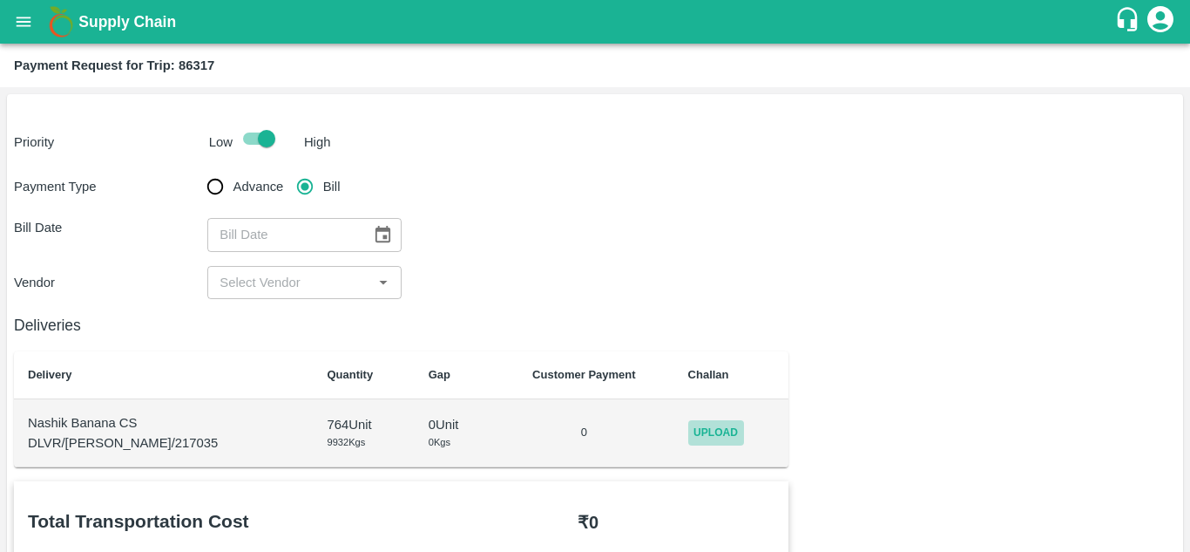
click at [697, 428] on span "Upload" at bounding box center [716, 432] width 56 height 25
click at [0, 0] on input "Upload" at bounding box center [0, 0] width 0 height 0
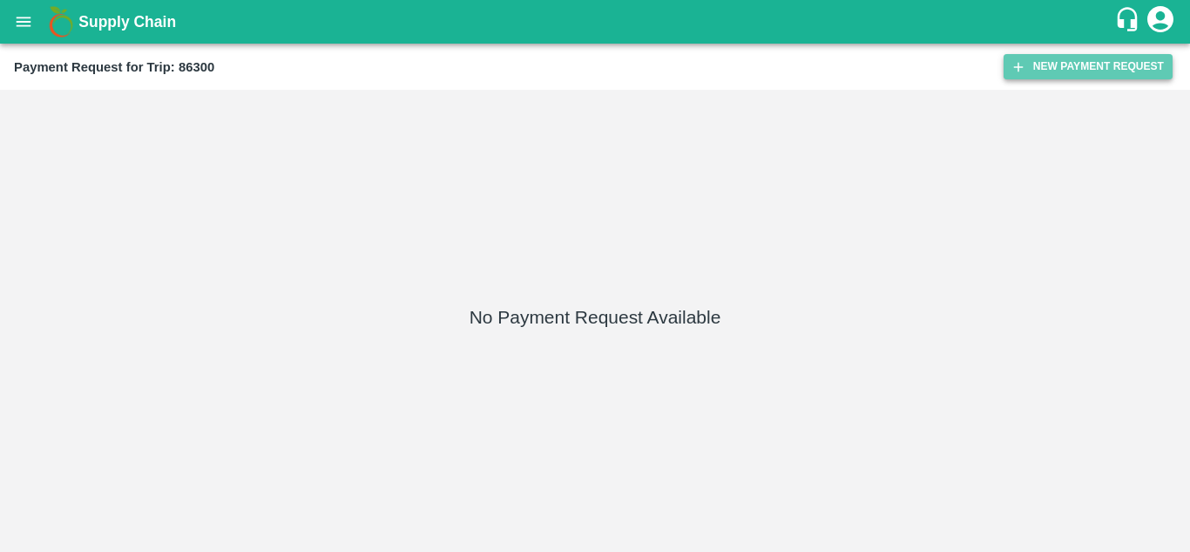
click at [1073, 67] on button "New Payment Request" at bounding box center [1088, 66] width 169 height 25
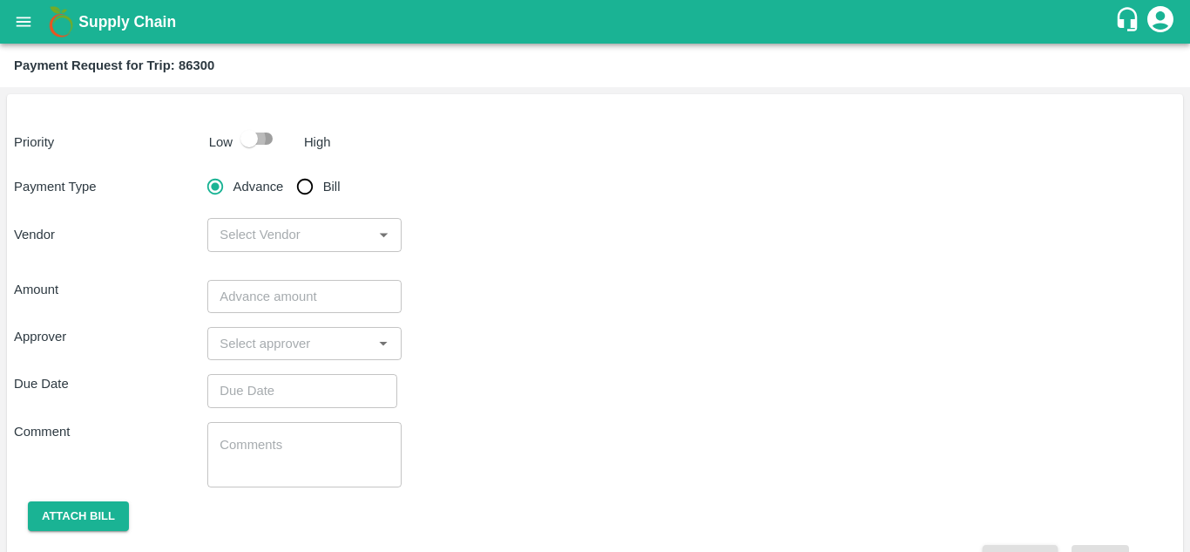
click at [258, 140] on input "checkbox" at bounding box center [249, 138] width 99 height 33
checkbox input "true"
click at [305, 190] on input "Bill" at bounding box center [305, 186] width 35 height 35
radio input "true"
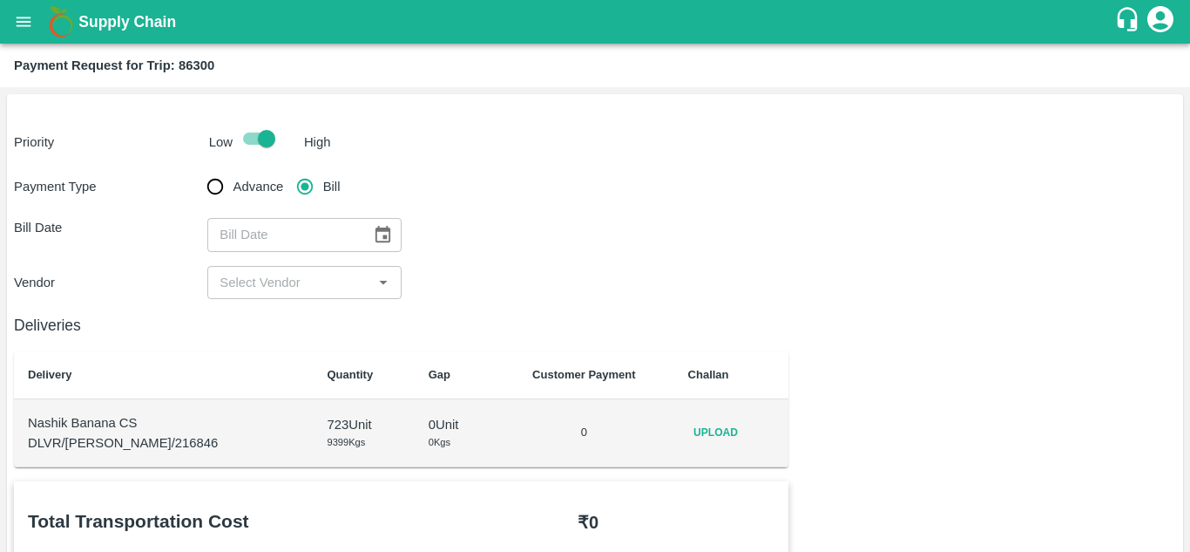
click at [707, 436] on span "Upload" at bounding box center [716, 432] width 56 height 25
click at [0, 0] on input "Upload" at bounding box center [0, 0] width 0 height 0
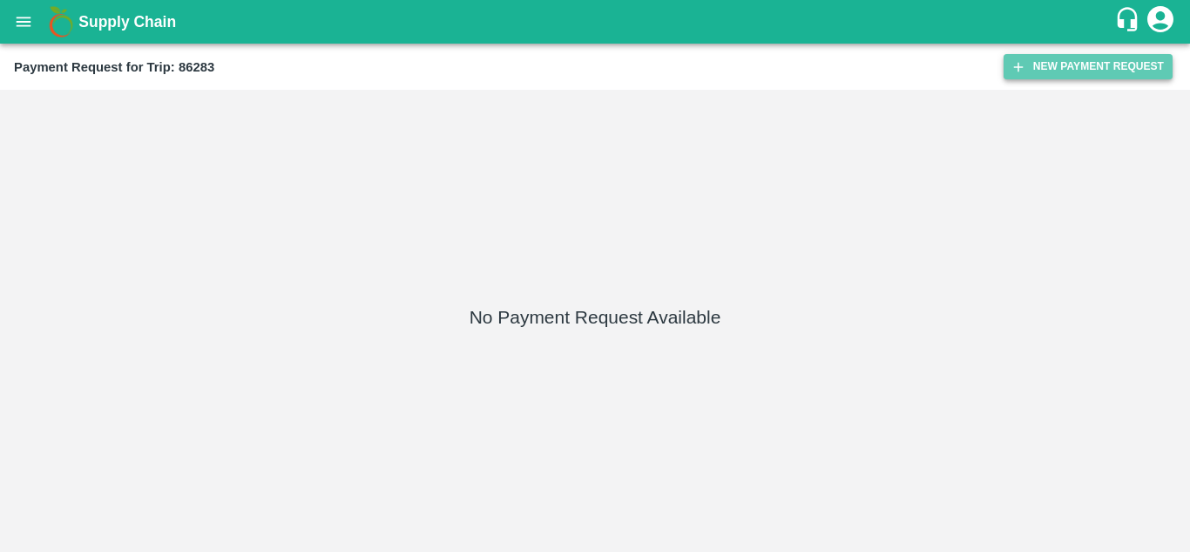
click at [1068, 58] on button "New Payment Request" at bounding box center [1088, 66] width 169 height 25
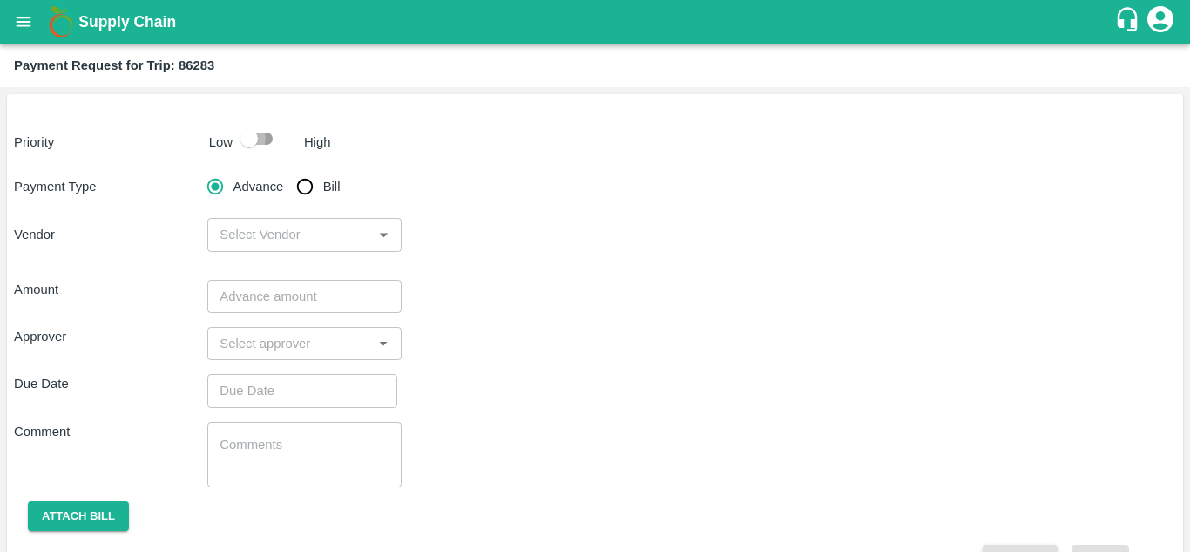
click at [263, 133] on input "checkbox" at bounding box center [249, 138] width 99 height 33
checkbox input "true"
click at [302, 191] on input "Bill" at bounding box center [305, 186] width 35 height 35
radio input "true"
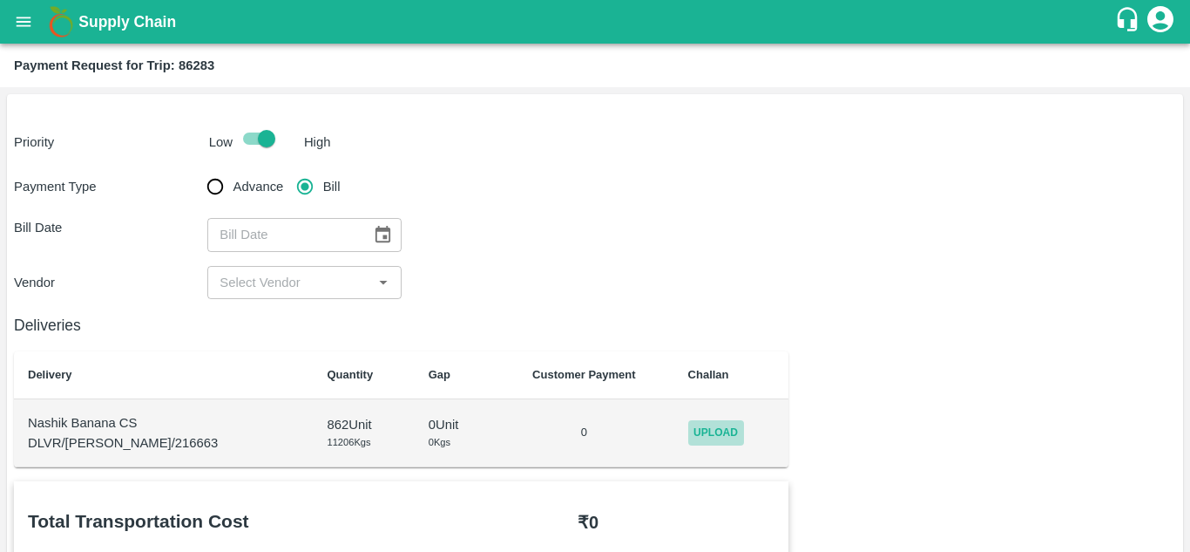
click at [701, 439] on span "Upload" at bounding box center [716, 432] width 56 height 25
click at [0, 0] on input "Upload" at bounding box center [0, 0] width 0 height 0
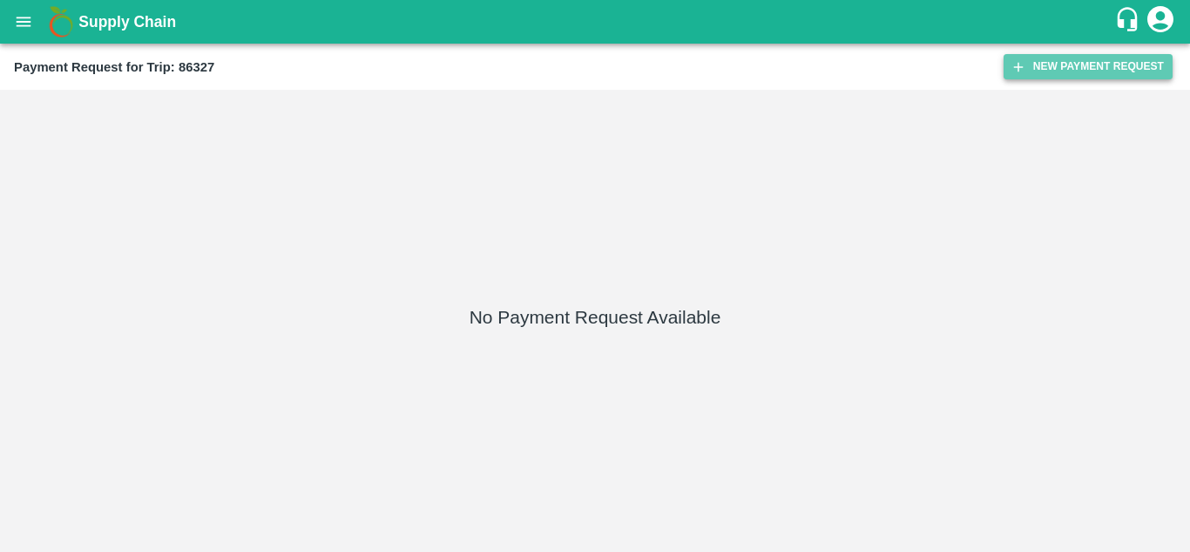
click at [1056, 62] on button "New Payment Request" at bounding box center [1088, 66] width 169 height 25
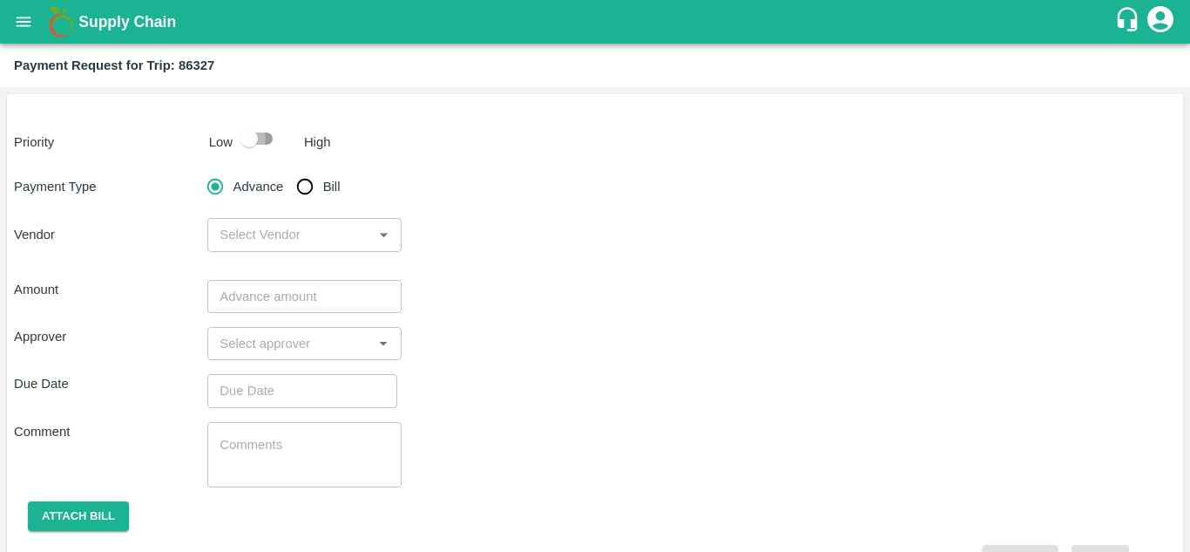
click at [266, 133] on input "checkbox" at bounding box center [249, 138] width 99 height 33
checkbox input "true"
click at [303, 187] on input "Bill" at bounding box center [305, 186] width 35 height 35
radio input "true"
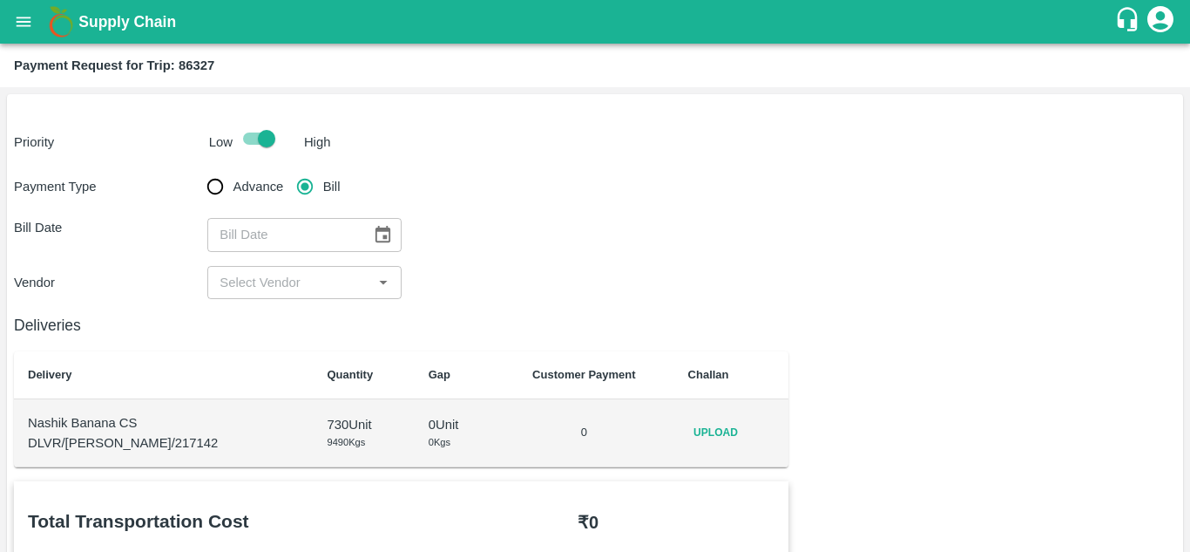
click at [698, 429] on span "Upload" at bounding box center [716, 432] width 56 height 25
click at [0, 0] on input "Upload" at bounding box center [0, 0] width 0 height 0
